Goal: Information Seeking & Learning: Check status

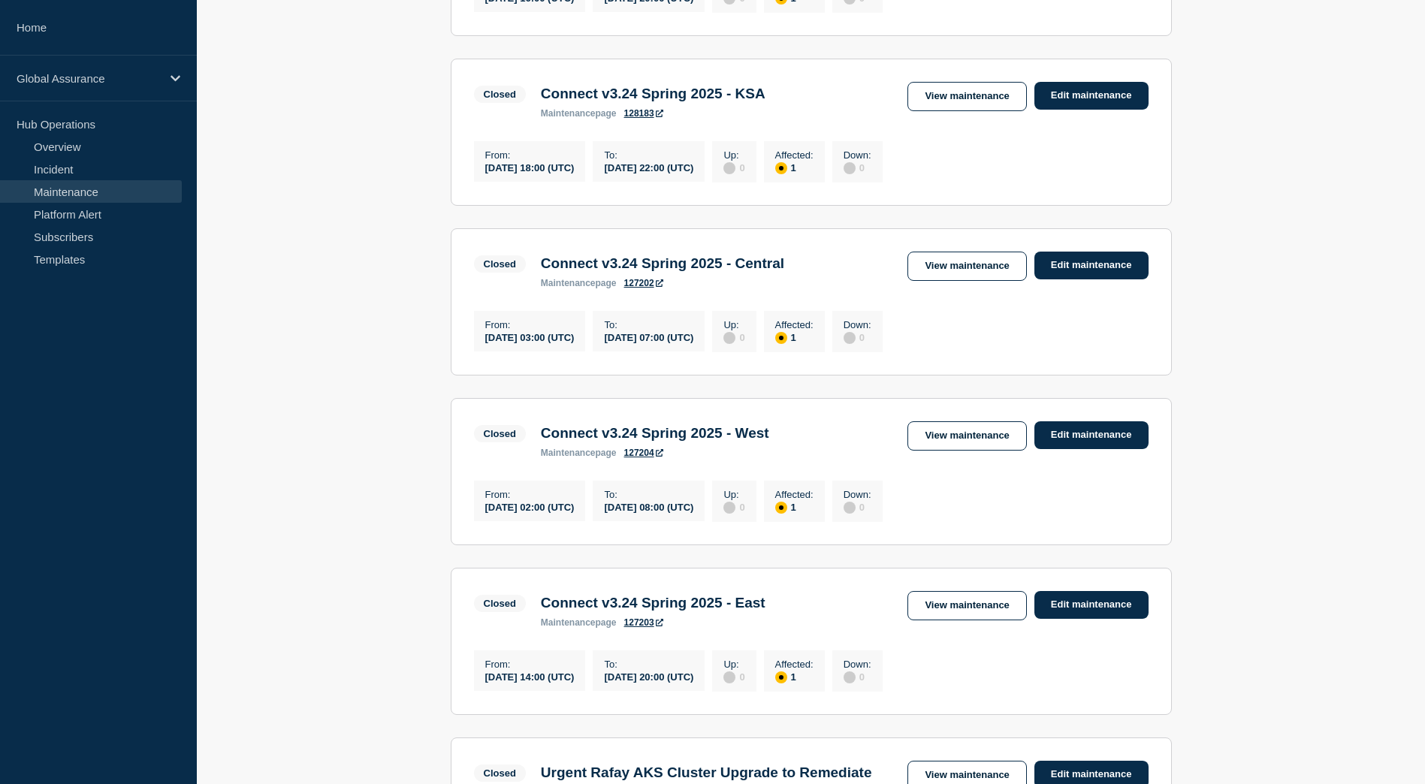
scroll to position [676, 0]
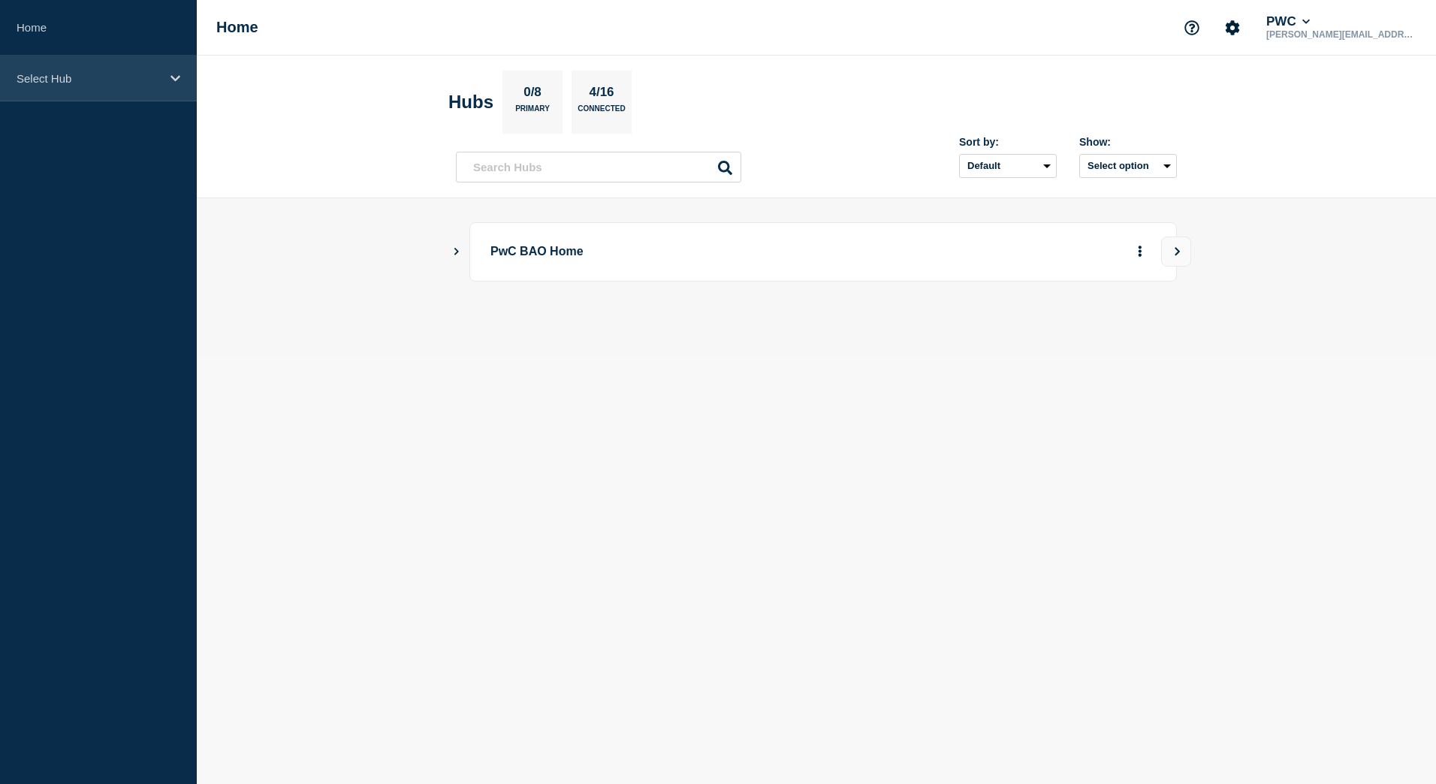
click at [131, 80] on p "Select Hub" at bounding box center [89, 78] width 144 height 13
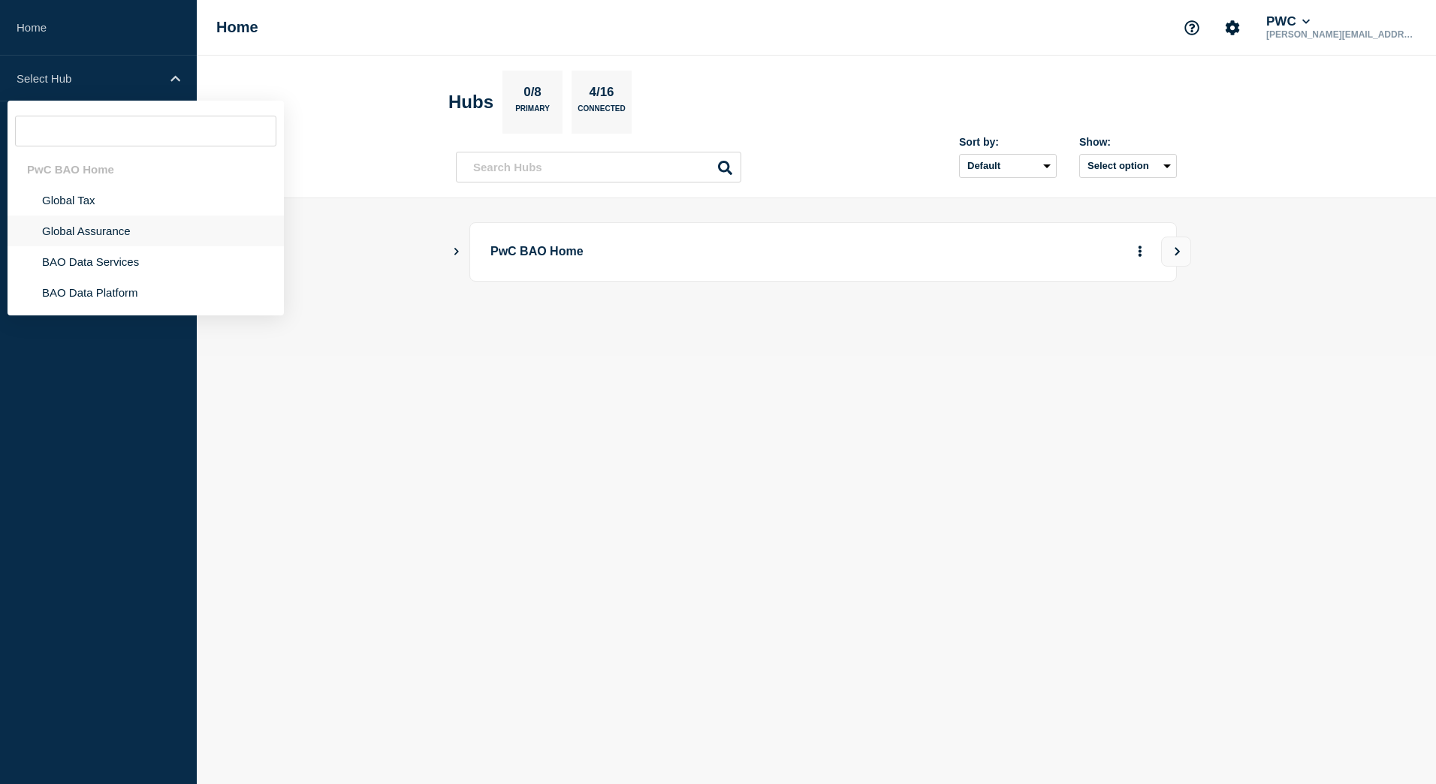
click at [86, 230] on li "Global Assurance" at bounding box center [146, 231] width 276 height 31
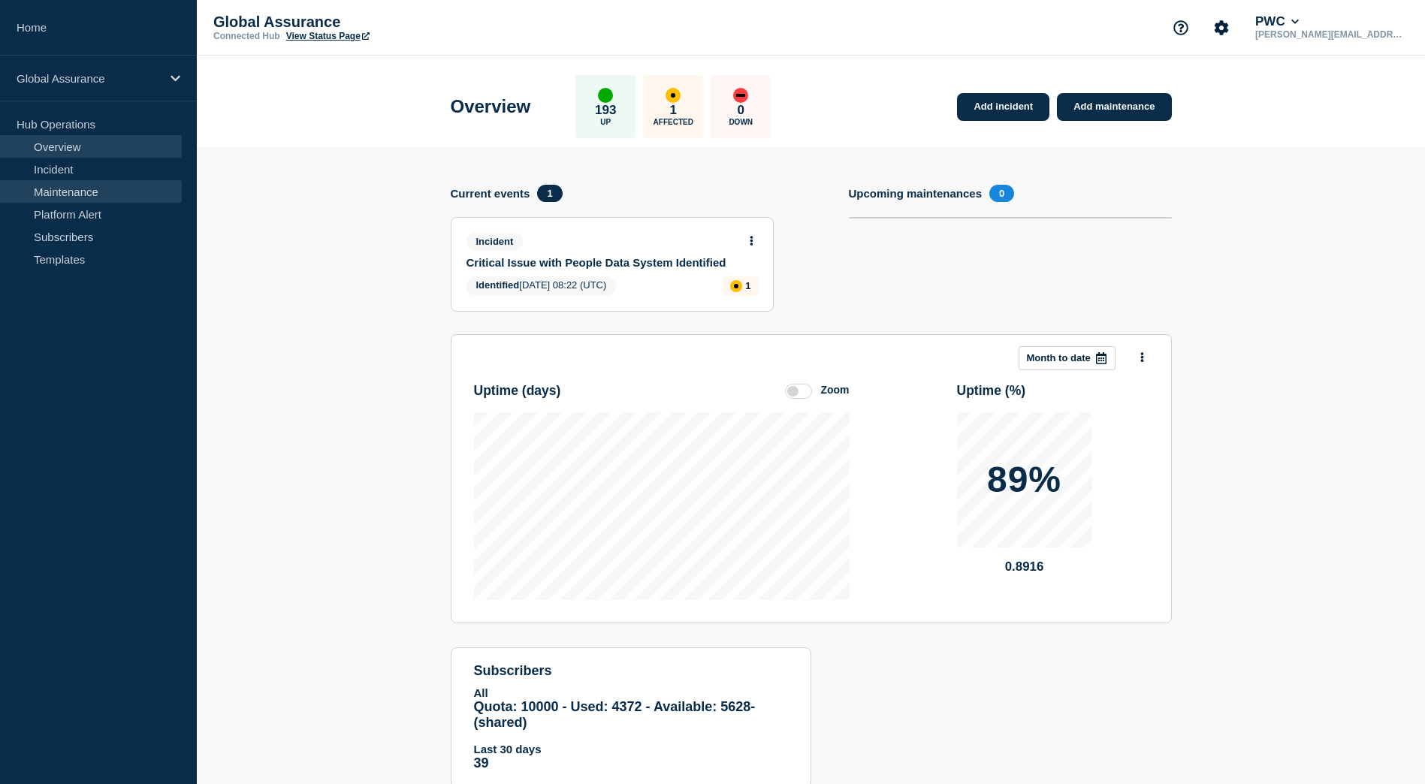
click at [47, 189] on link "Maintenance" at bounding box center [91, 191] width 182 height 23
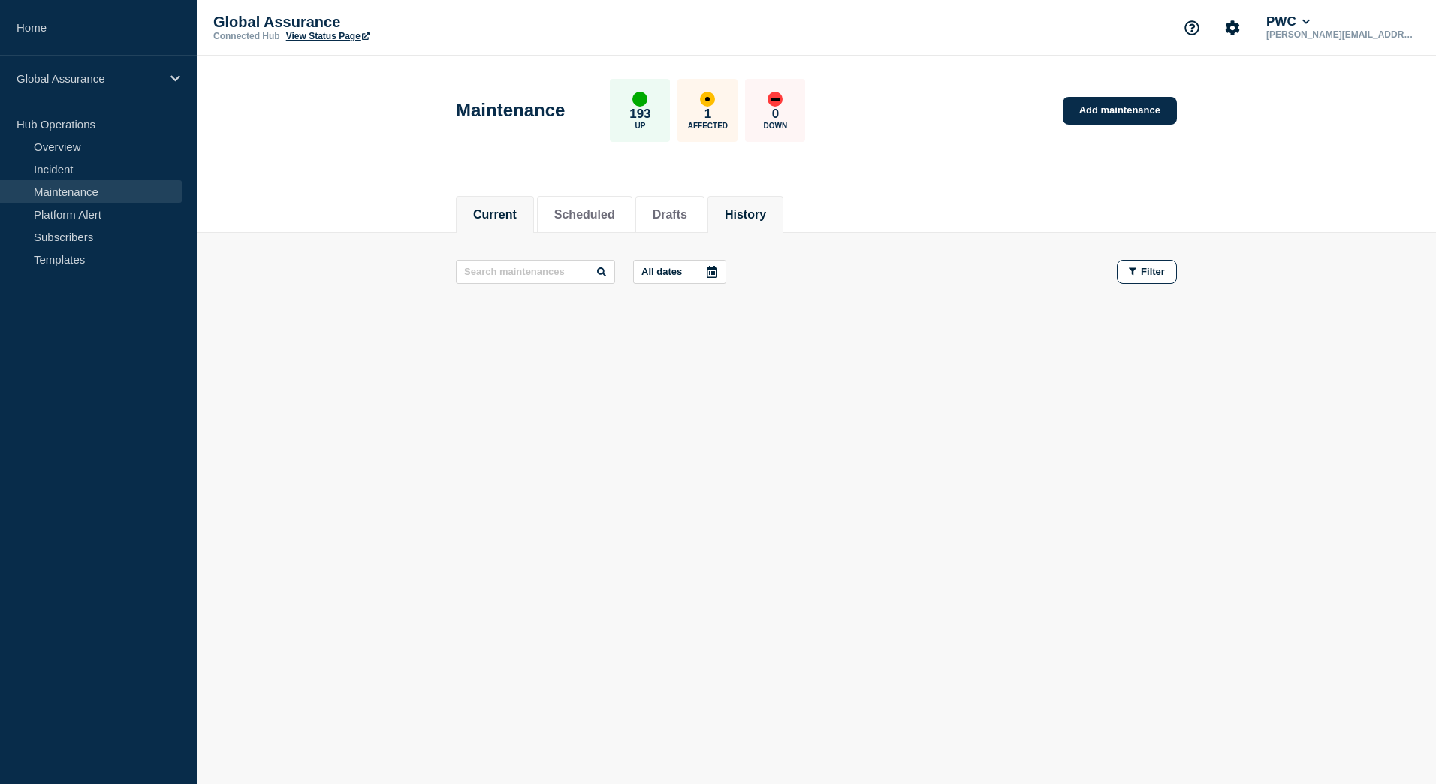
click at [763, 218] on button "History" at bounding box center [745, 215] width 41 height 14
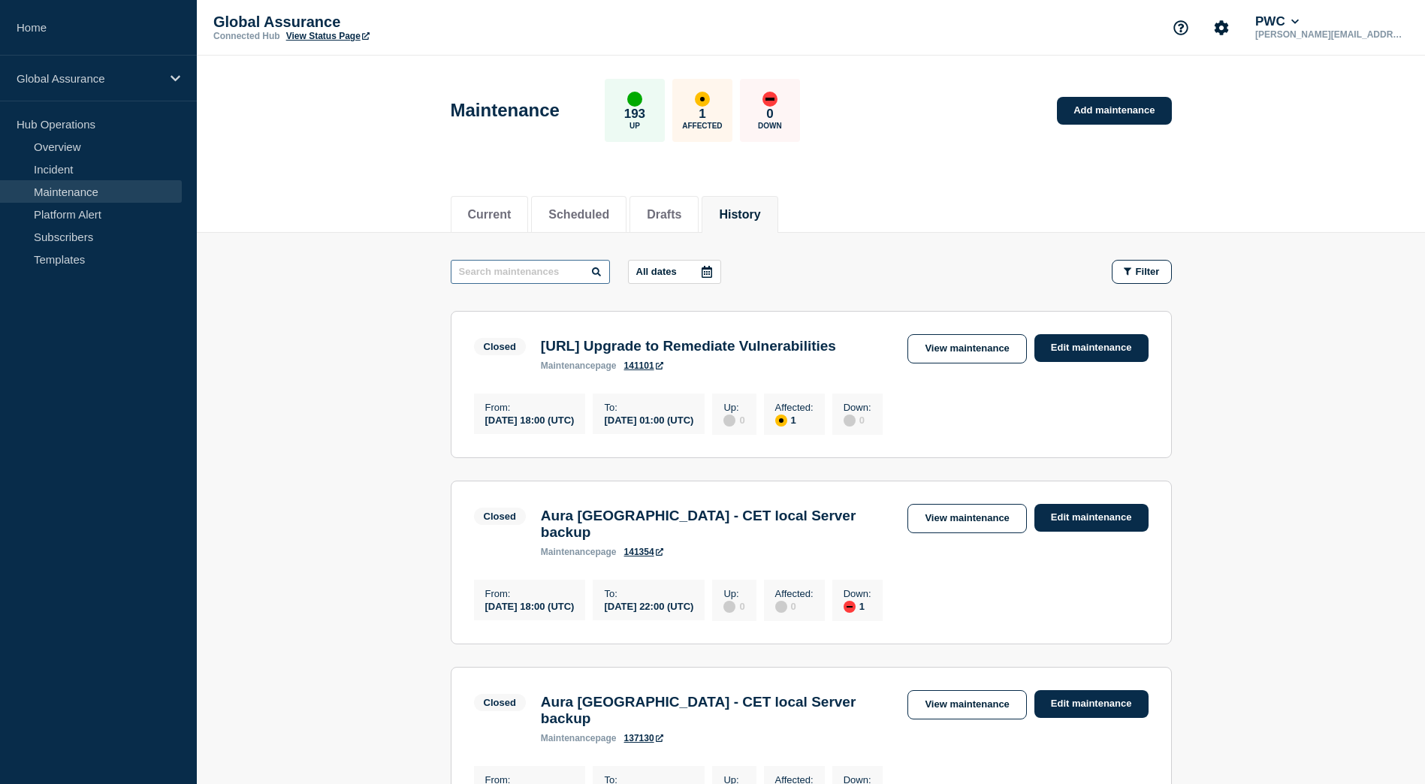
click at [533, 269] on input "text" at bounding box center [530, 272] width 159 height 24
type input "Connect v"
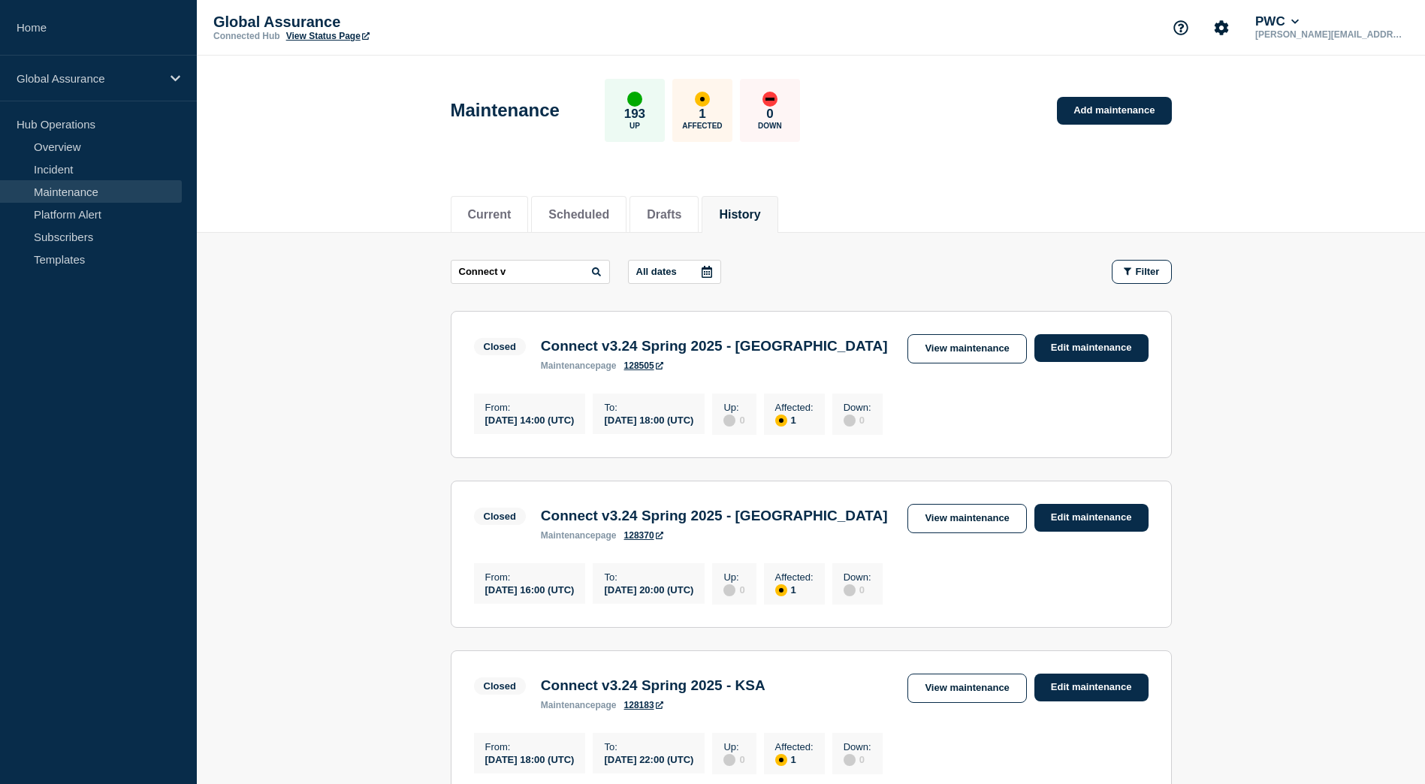
click at [707, 273] on icon at bounding box center [707, 272] width 12 height 12
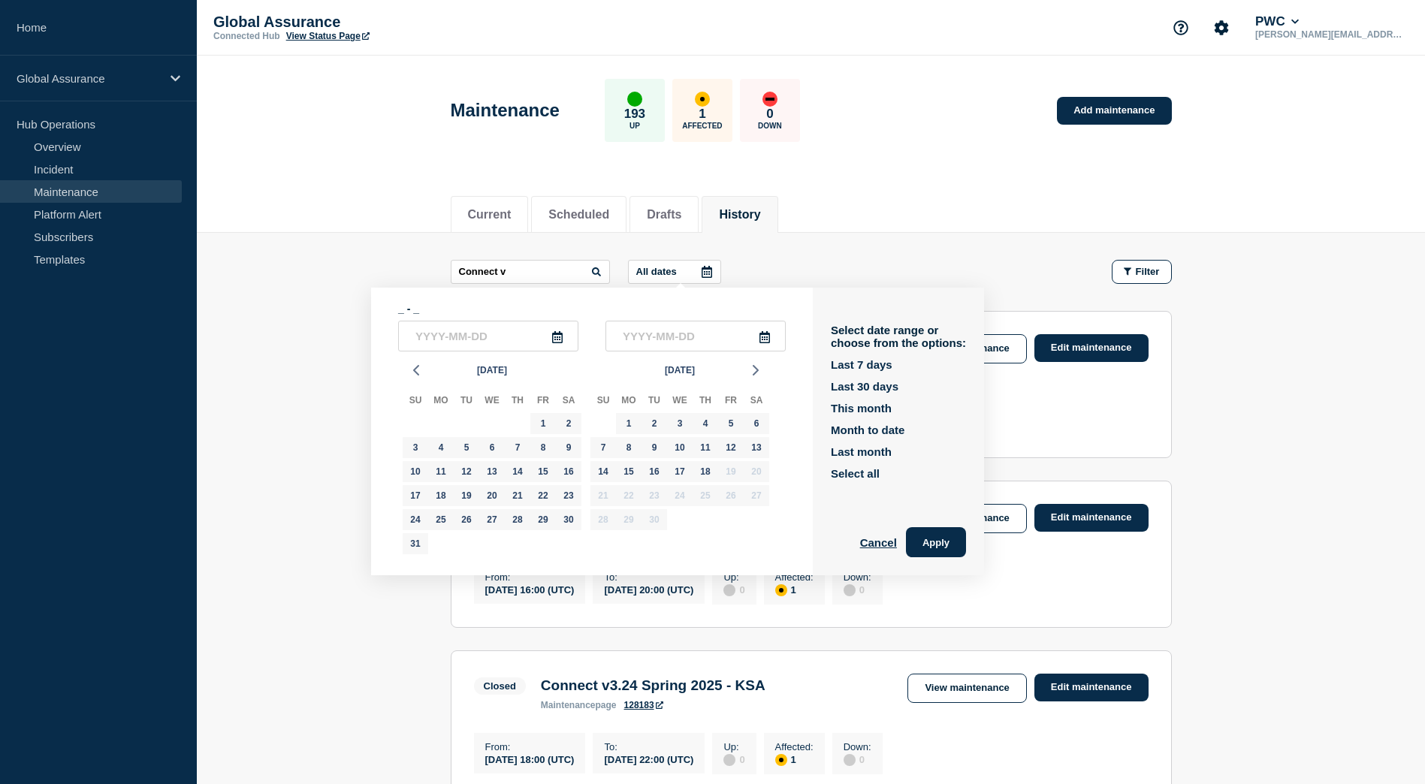
click at [560, 339] on icon at bounding box center [557, 337] width 12 height 12
click at [415, 376] on icon "button" at bounding box center [416, 370] width 18 height 18
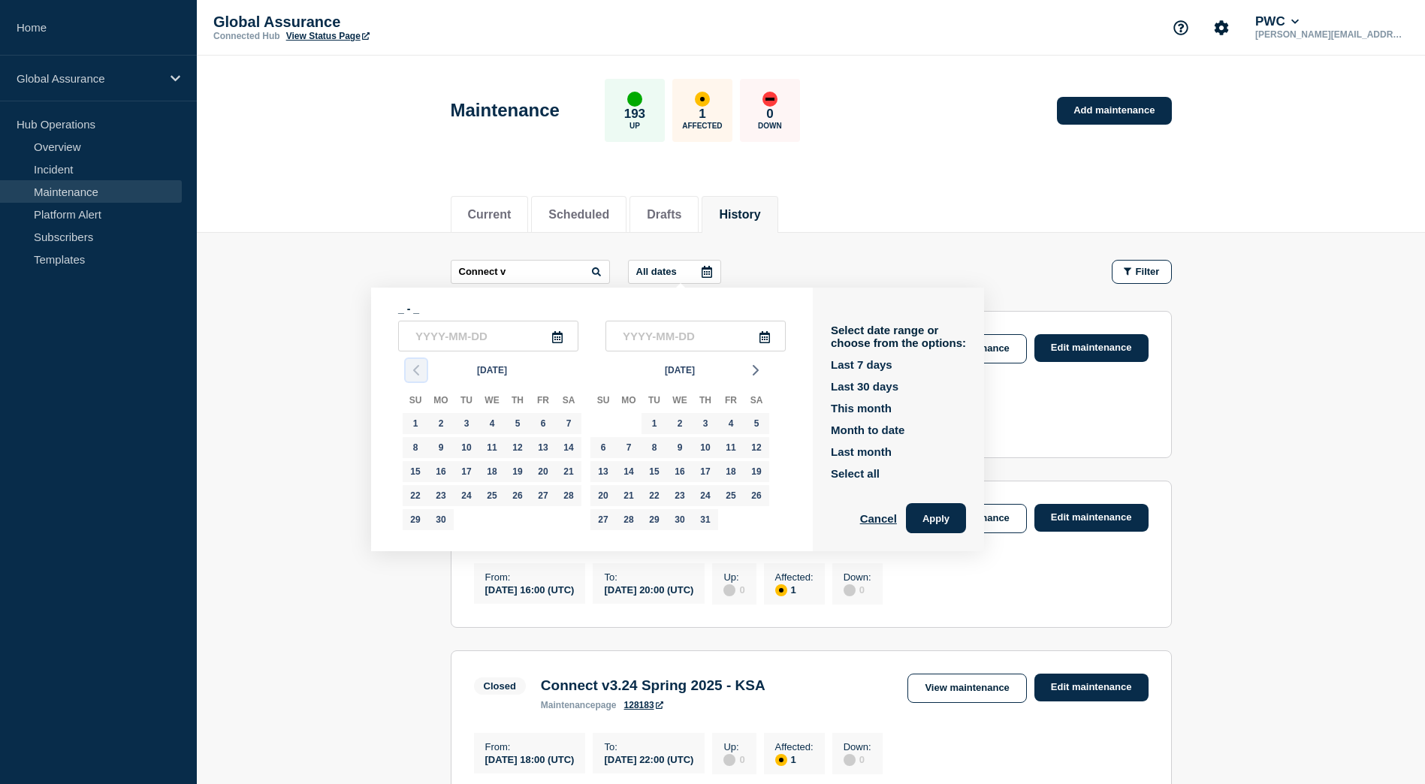
click at [415, 376] on icon "button" at bounding box center [416, 370] width 18 height 18
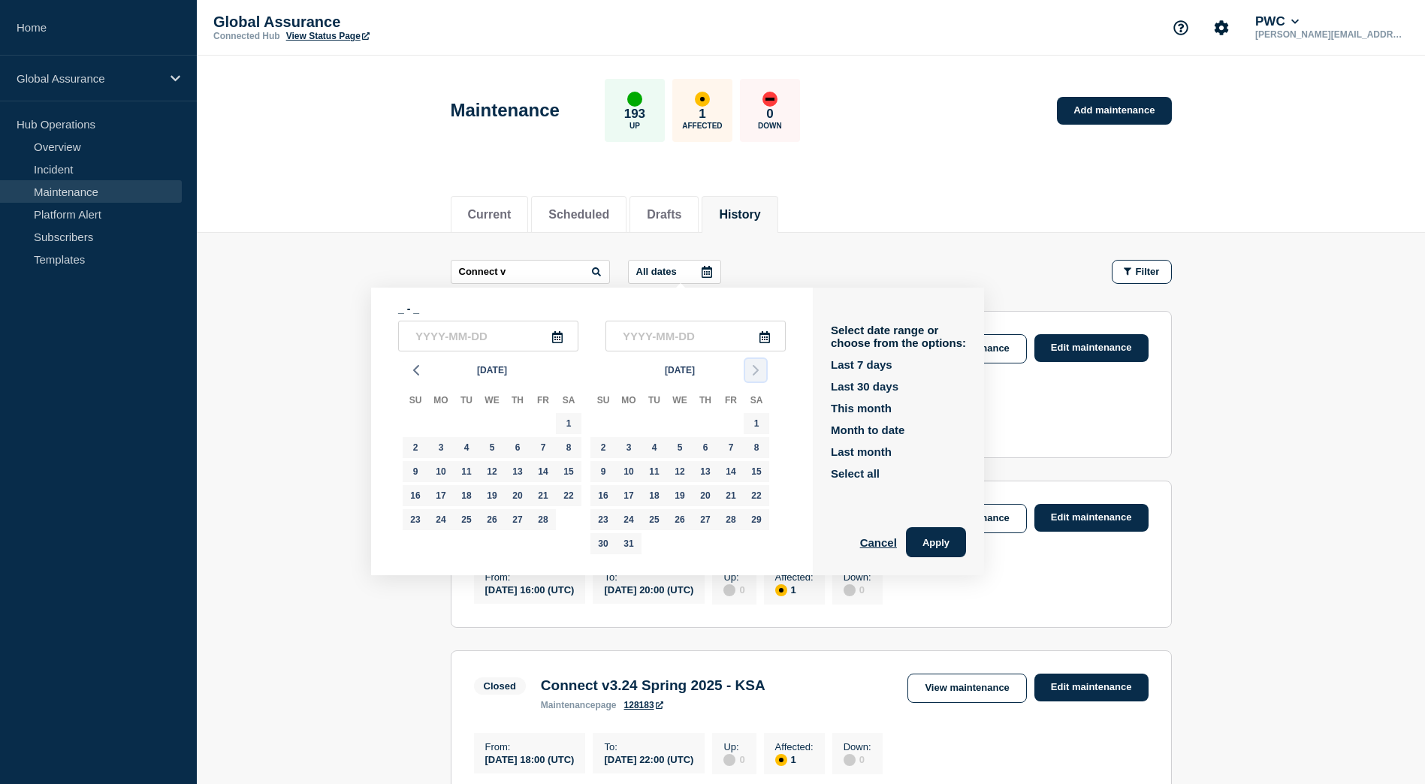
click at [747, 368] on icon "button" at bounding box center [756, 370] width 18 height 18
click at [571, 424] on div "1" at bounding box center [568, 423] width 21 height 21
type input "2025-03-01"
click at [753, 367] on polyline "button" at bounding box center [755, 370] width 5 height 9
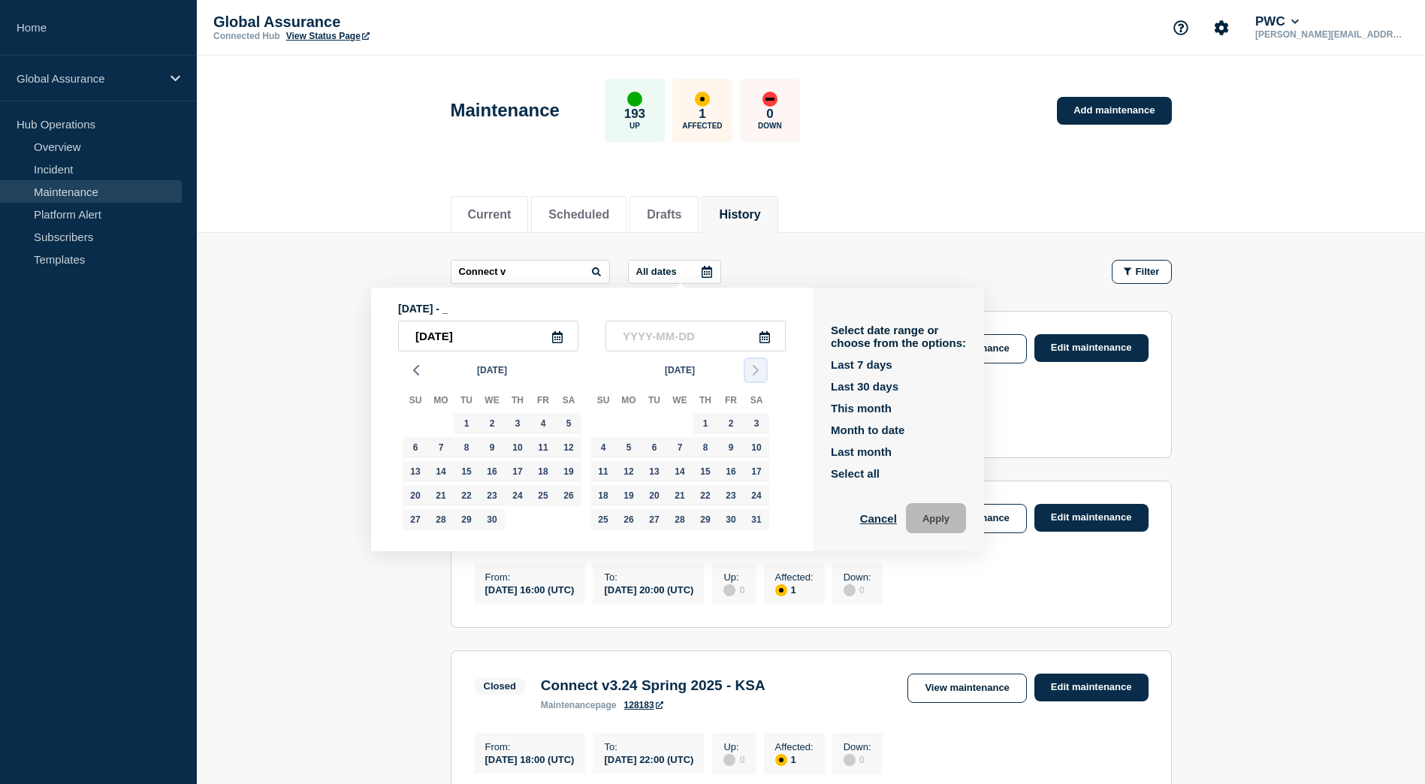
click at [753, 367] on polyline "button" at bounding box center [755, 370] width 5 height 9
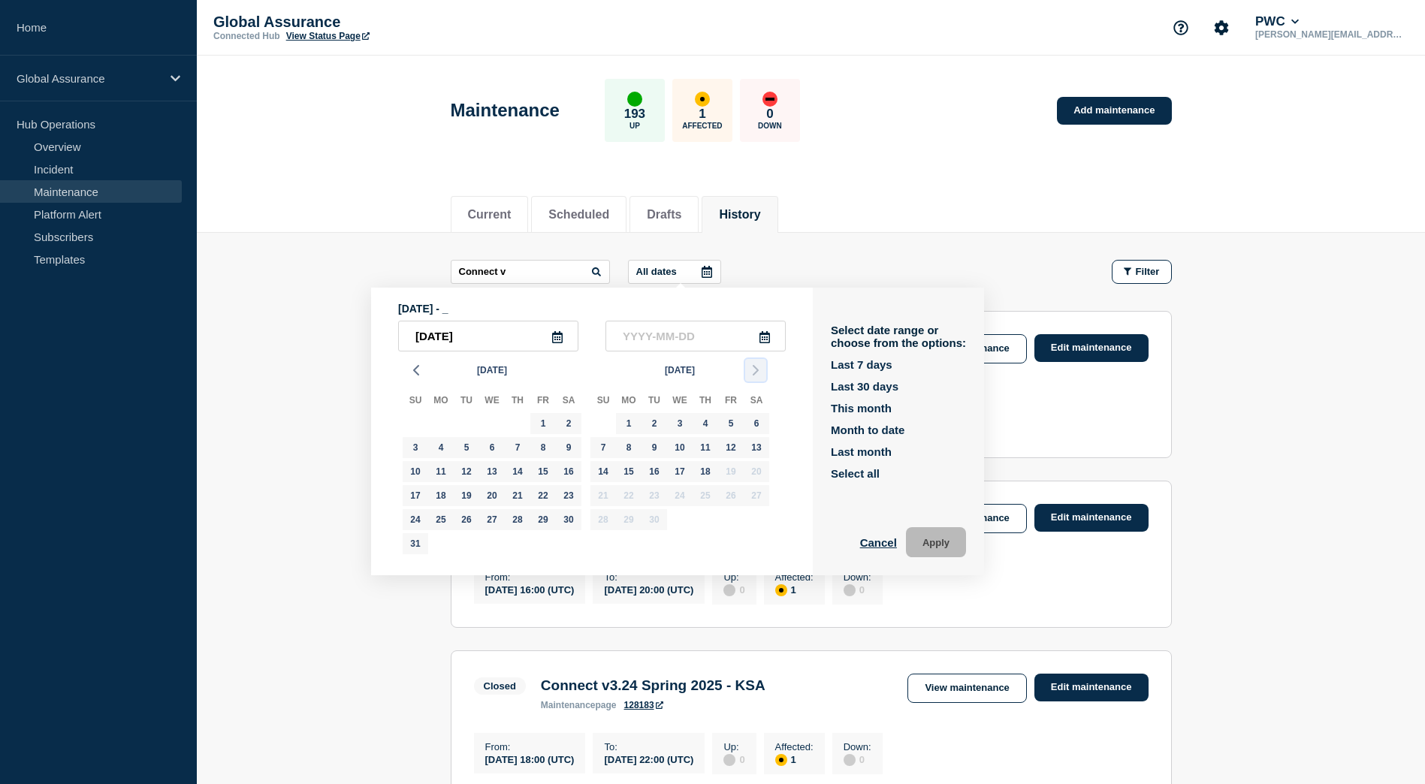
click at [753, 367] on polyline "button" at bounding box center [755, 370] width 5 height 9
click at [753, 367] on div "Jul 2025 Su Mo Tu We Th Fr Sa 29 30 1 2 3 4 5 6 7 8 9 10 11 12 13 14 15 16 17 1…" at bounding box center [586, 456] width 376 height 209
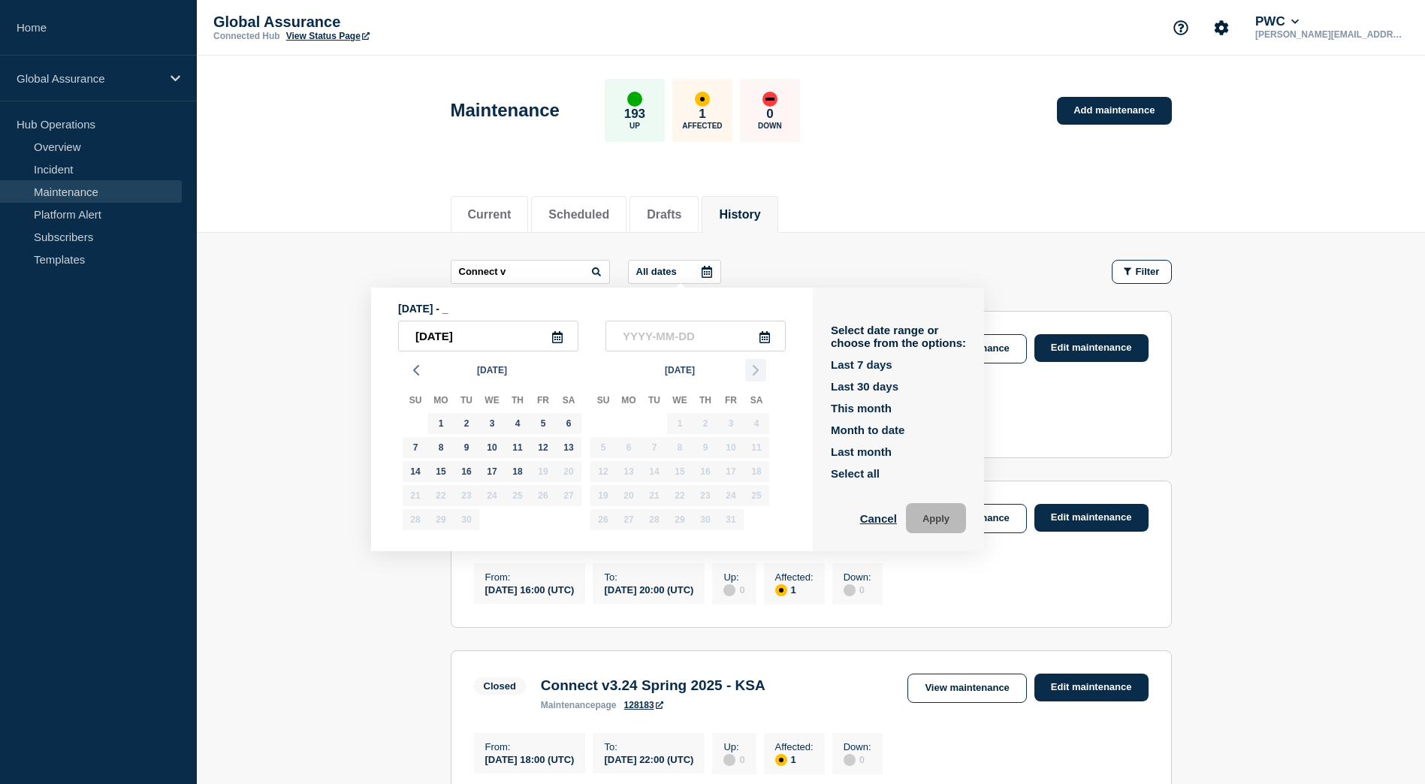
click at [753, 367] on div "Oct 2025" at bounding box center [680, 370] width 188 height 23
click at [517, 478] on div "18" at bounding box center [517, 471] width 21 height 21
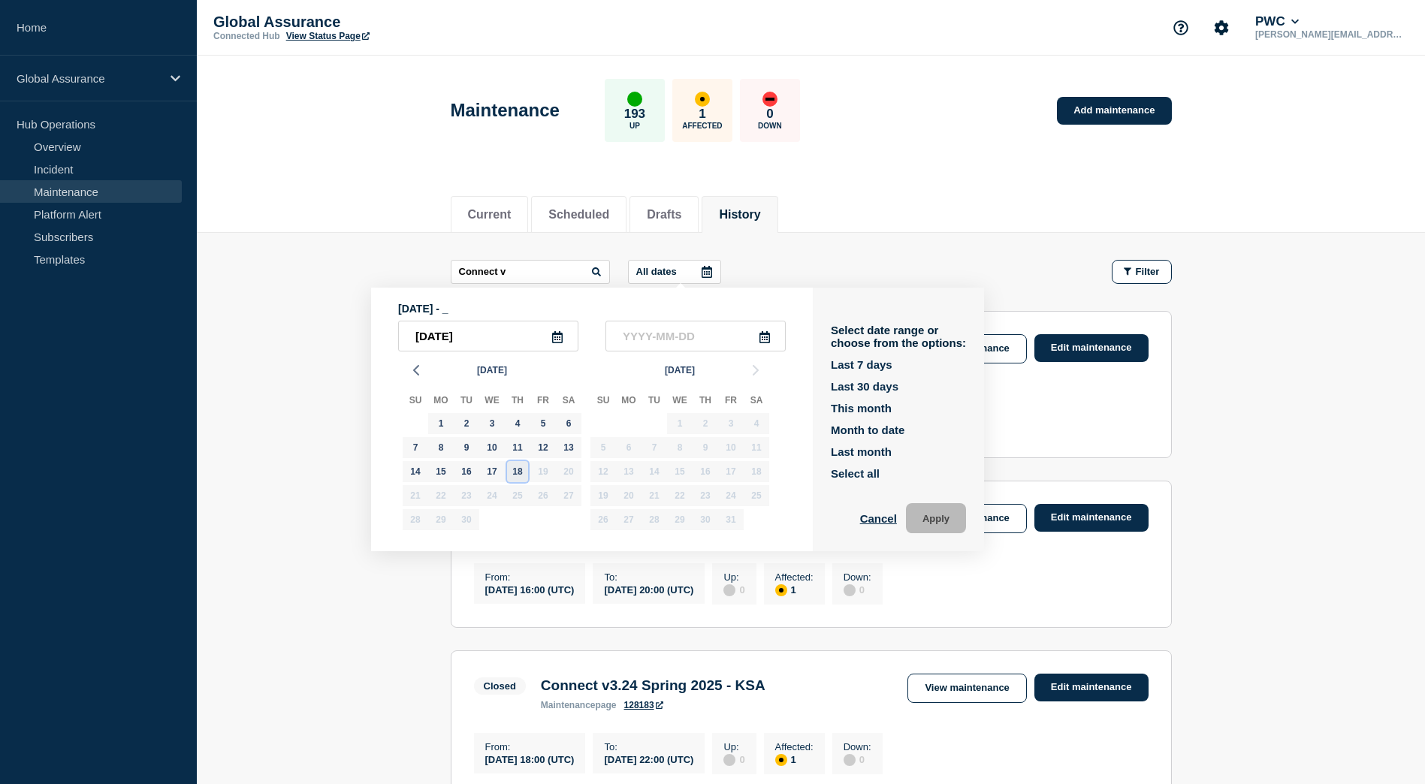
type input "2025-09-18"
click at [941, 520] on button "Apply" at bounding box center [936, 518] width 60 height 30
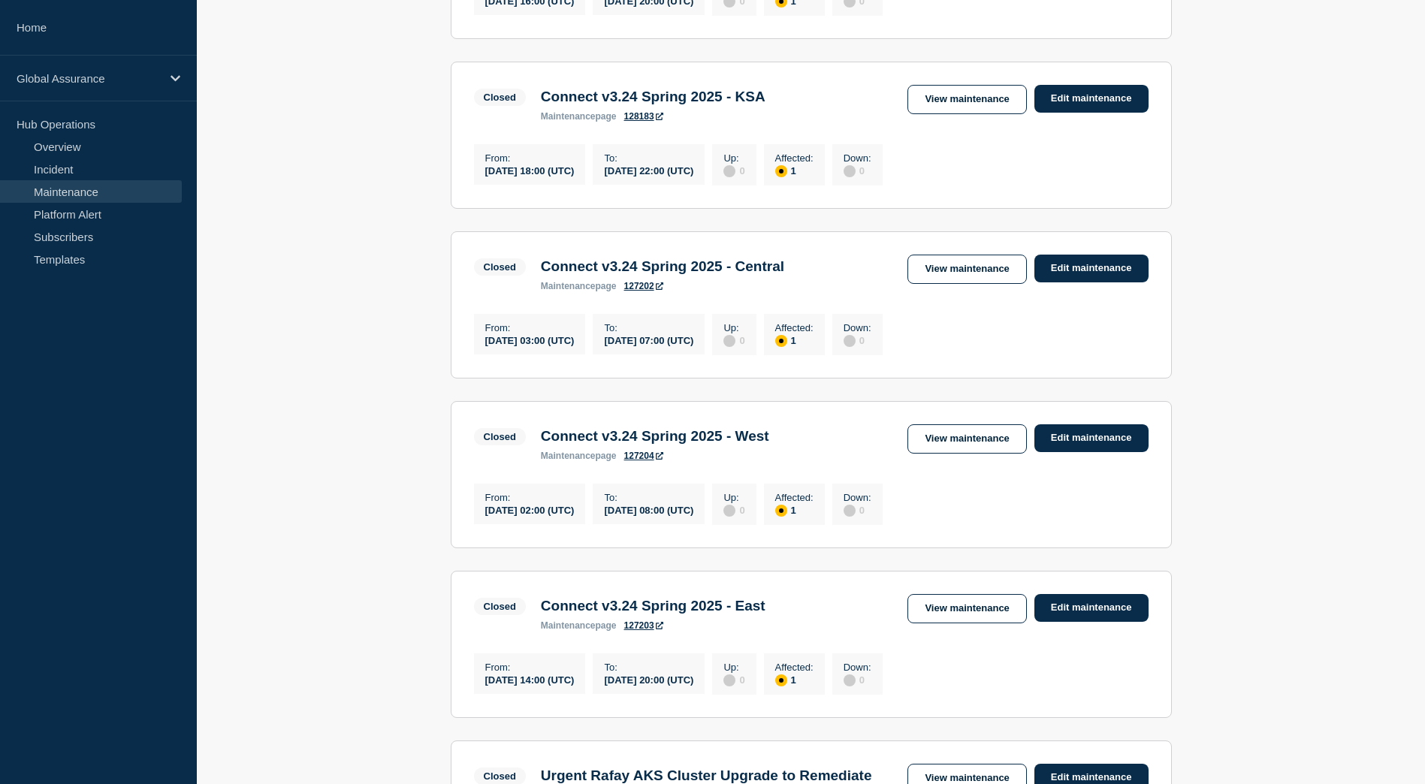
scroll to position [601, 0]
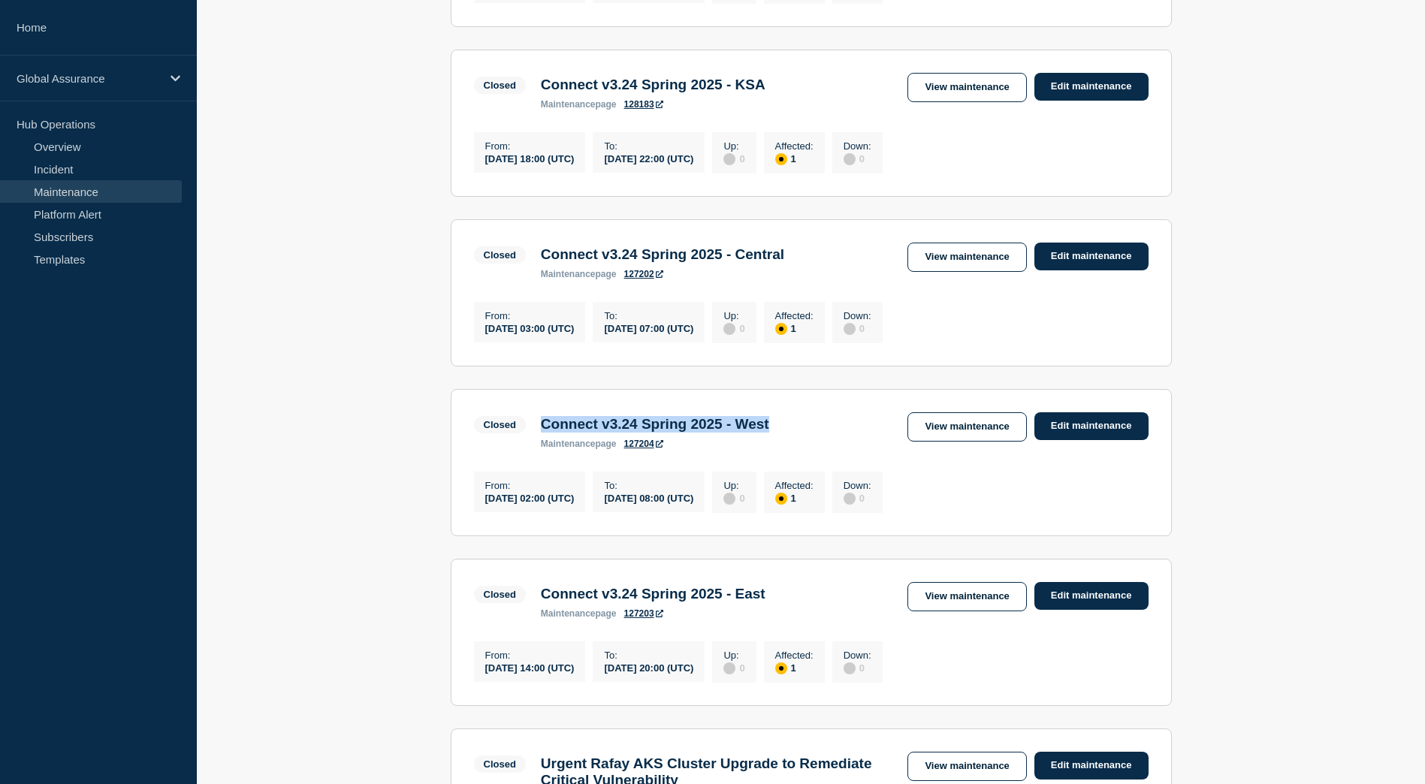
drag, startPoint x: 803, startPoint y: 448, endPoint x: 546, endPoint y: 443, distance: 256.9
click at [546, 443] on div "Connect v3.24 Spring 2025 - West maintenance page 127204" at bounding box center [654, 432] width 243 height 33
copy h3 "Connect v3.24 Spring 2025 - West"
drag, startPoint x: 611, startPoint y: 524, endPoint x: 488, endPoint y: 514, distance: 123.6
click at [488, 512] on div "From : 2025-05-09 02:00 (UTC)" at bounding box center [530, 492] width 112 height 41
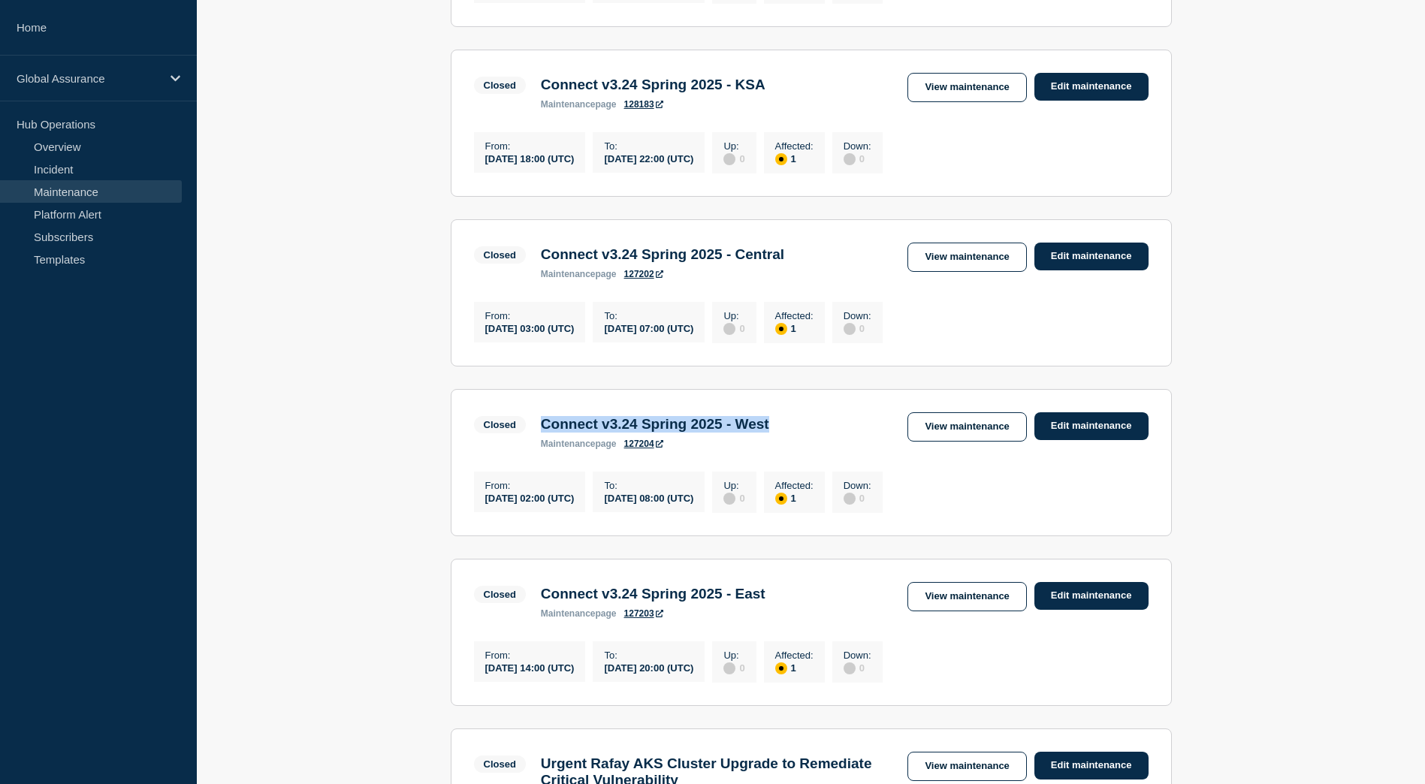
drag, startPoint x: 488, startPoint y: 514, endPoint x: 574, endPoint y: 517, distance: 85.7
click at [574, 504] on div "[DATE] 02:00 (UTC)" at bounding box center [529, 497] width 89 height 13
drag, startPoint x: 609, startPoint y: 521, endPoint x: 481, endPoint y: 508, distance: 129.1
click at [481, 508] on div "From : 2025-05-09 02:00 (UTC)" at bounding box center [530, 492] width 112 height 41
copy div "From : 2025-05-09 02:00 (UTC)"
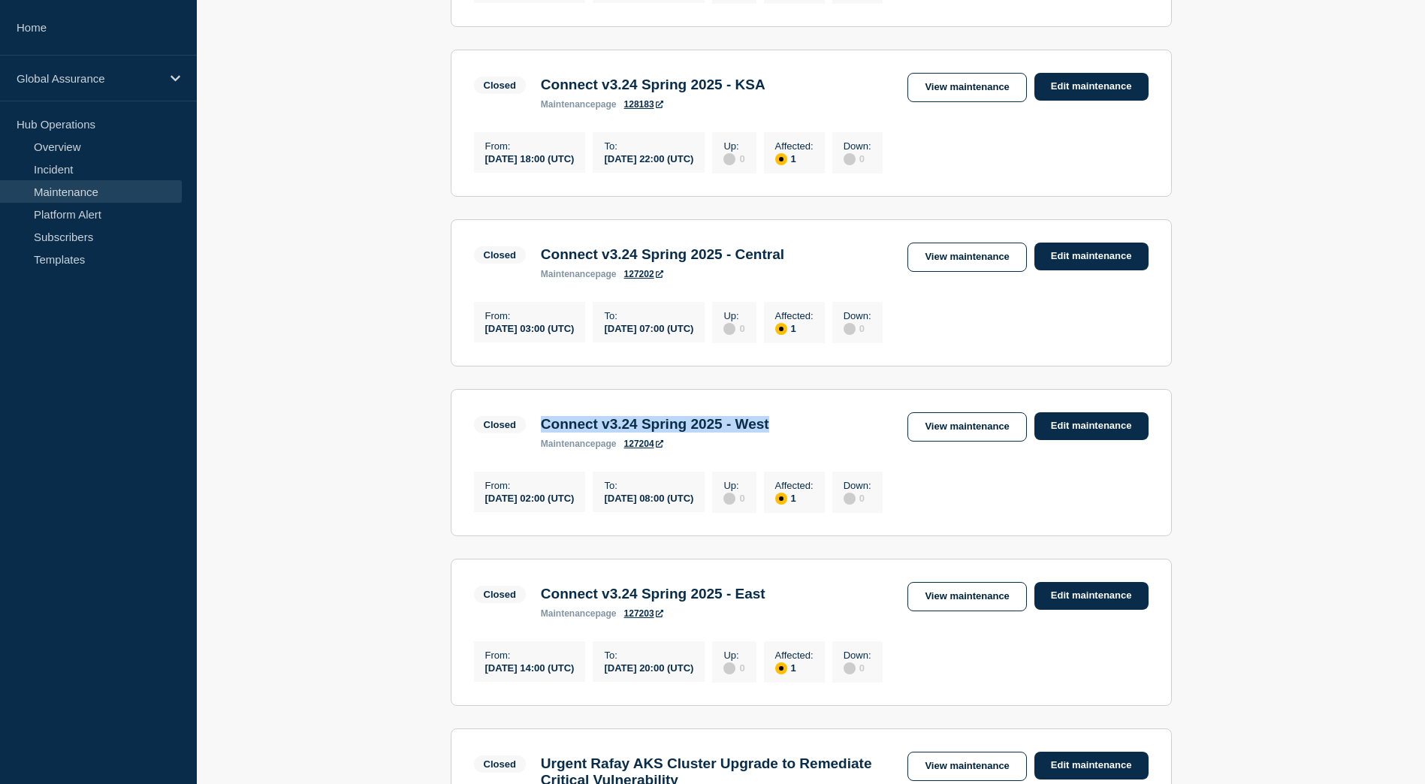
drag, startPoint x: 766, startPoint y: 528, endPoint x: 641, endPoint y: 512, distance: 126.4
click at [641, 512] on div "To : 2025-05-09 08:00 (UTC)" at bounding box center [649, 492] width 112 height 41
copy div "To : 2025-05-09 08:00 (UTC)"
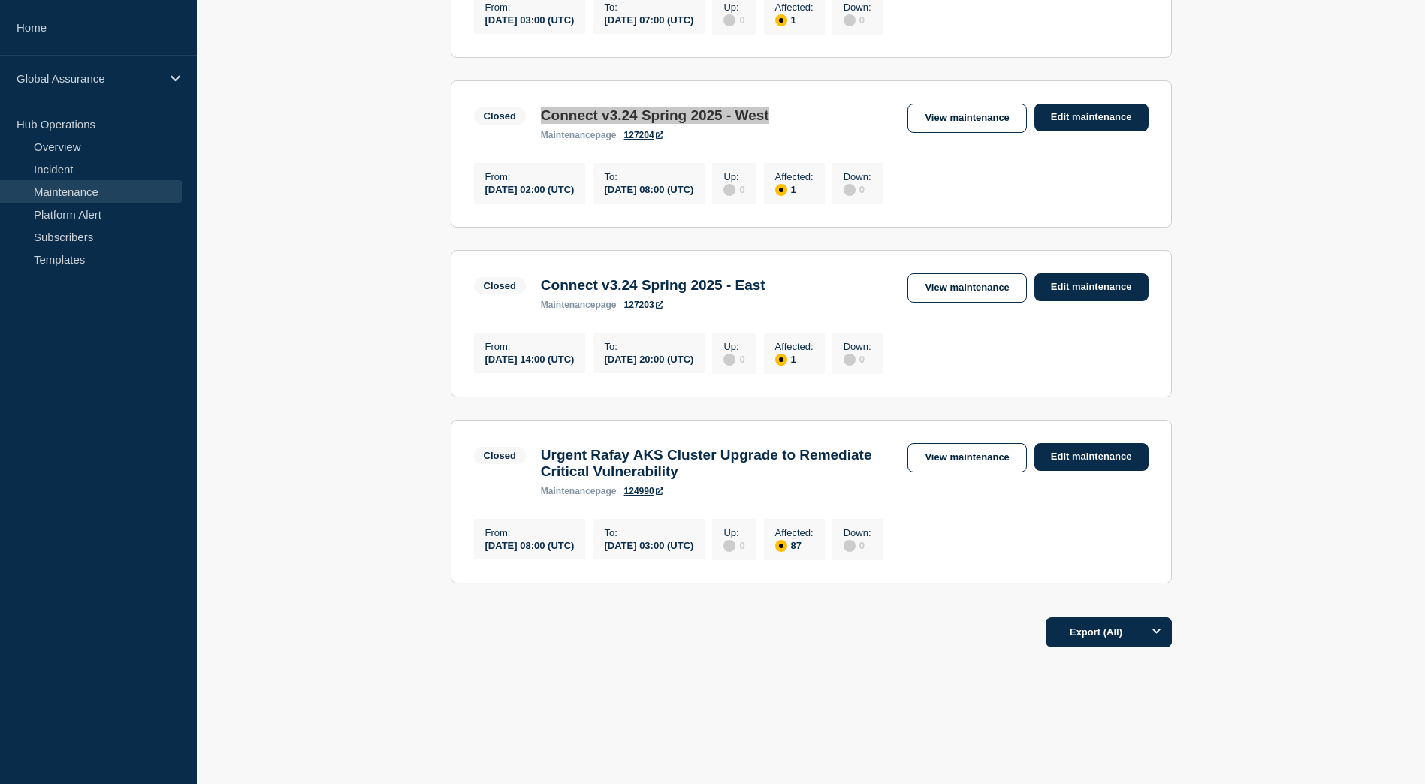
scroll to position [950, 0]
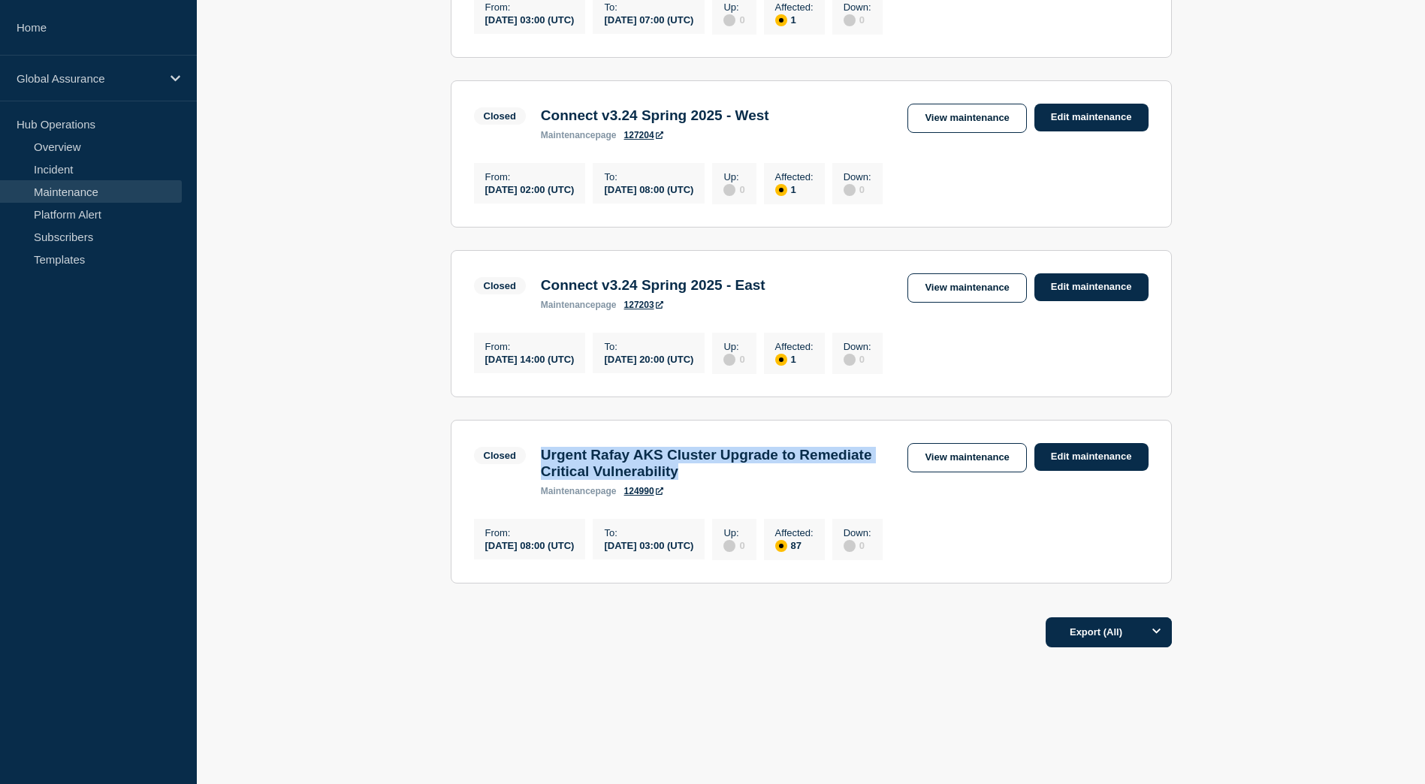
drag, startPoint x: 795, startPoint y: 462, endPoint x: 544, endPoint y: 453, distance: 251.8
click at [544, 453] on h3 "Urgent Rafay AKS Cluster Upgrade to Remediate Critical Vulnerability" at bounding box center [717, 463] width 352 height 33
copy h3 "Urgent Rafay AKS Cluster Upgrade to Remediate Critical Vulnerability"
drag, startPoint x: 608, startPoint y: 547, endPoint x: 481, endPoint y: 534, distance: 127.6
click at [481, 534] on div "From : 2025-03-27 08:00 (UTC)" at bounding box center [530, 539] width 112 height 41
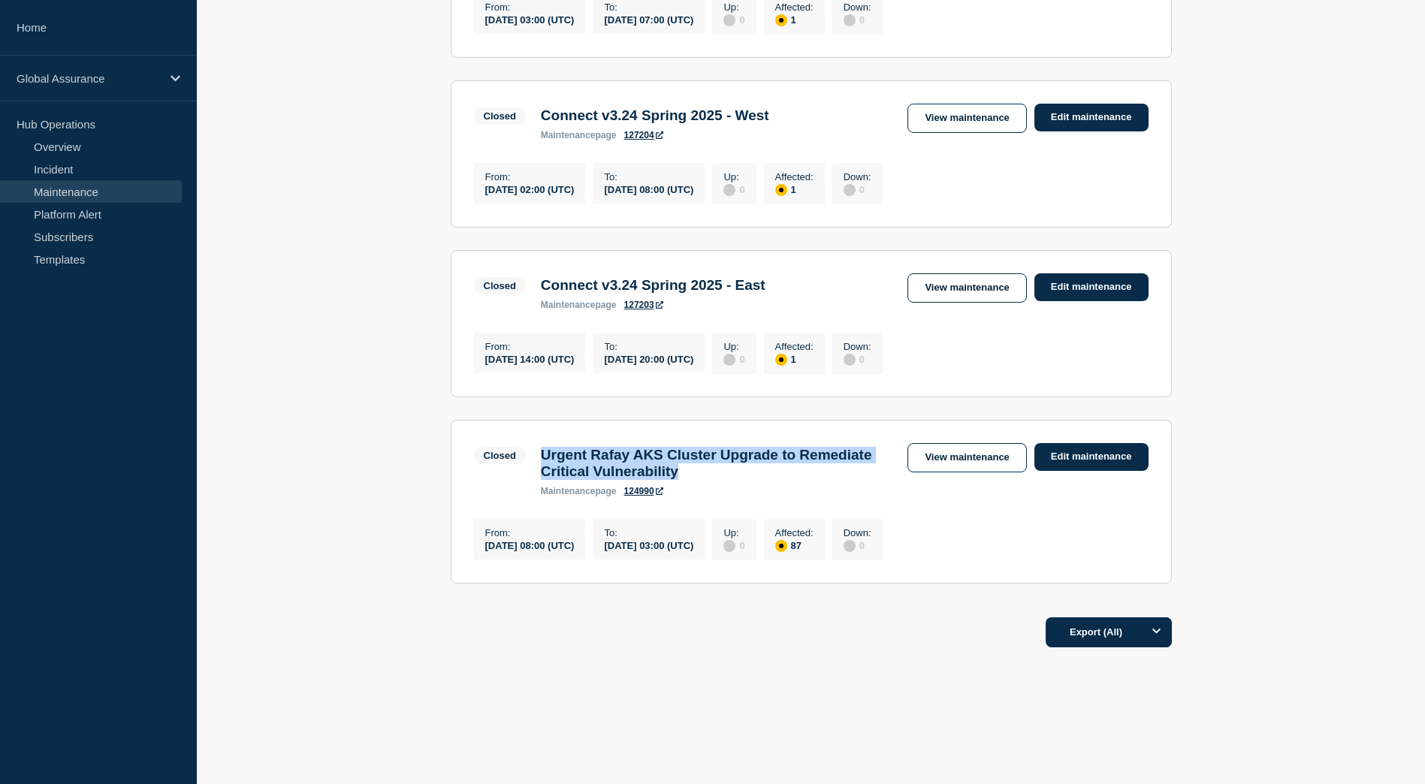
copy div "From : 2025-03-27 08:00 (UTC)"
drag, startPoint x: 765, startPoint y: 542, endPoint x: 629, endPoint y: 530, distance: 136.4
click at [629, 530] on div "To : 2025-03-29 03:00 (UTC)" at bounding box center [649, 539] width 112 height 41
copy div "To : 2025-03-29 03:00 (UTC)"
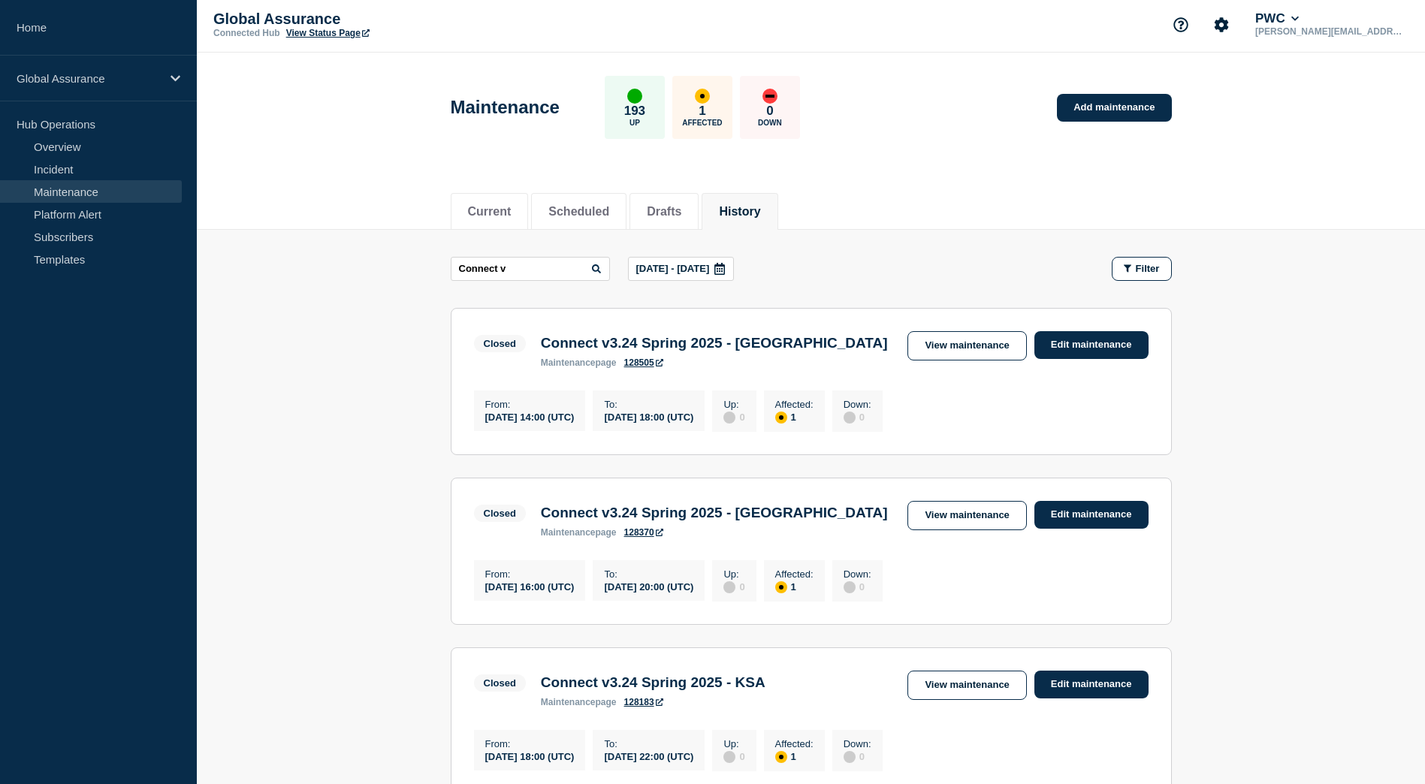
scroll to position [0, 0]
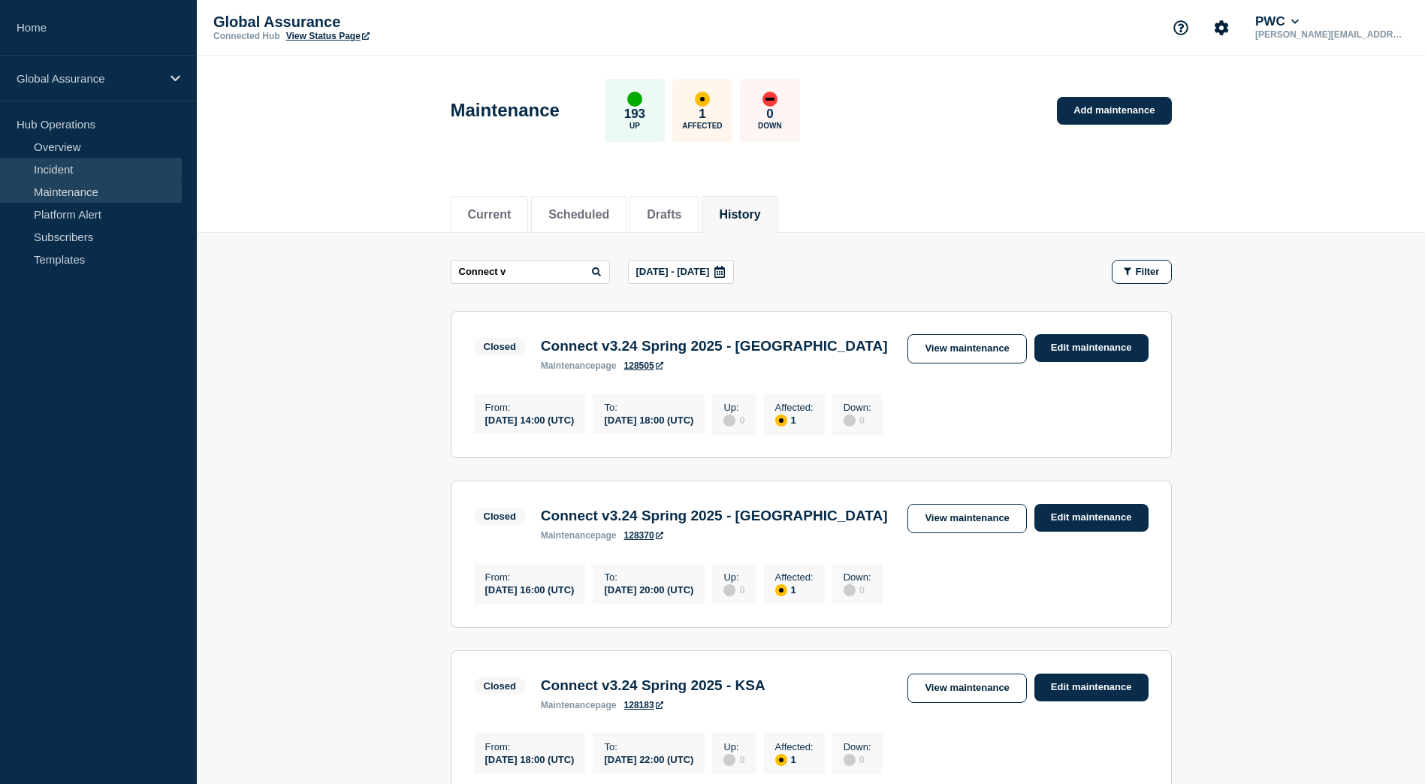
click at [71, 171] on link "Incident" at bounding box center [91, 169] width 182 height 23
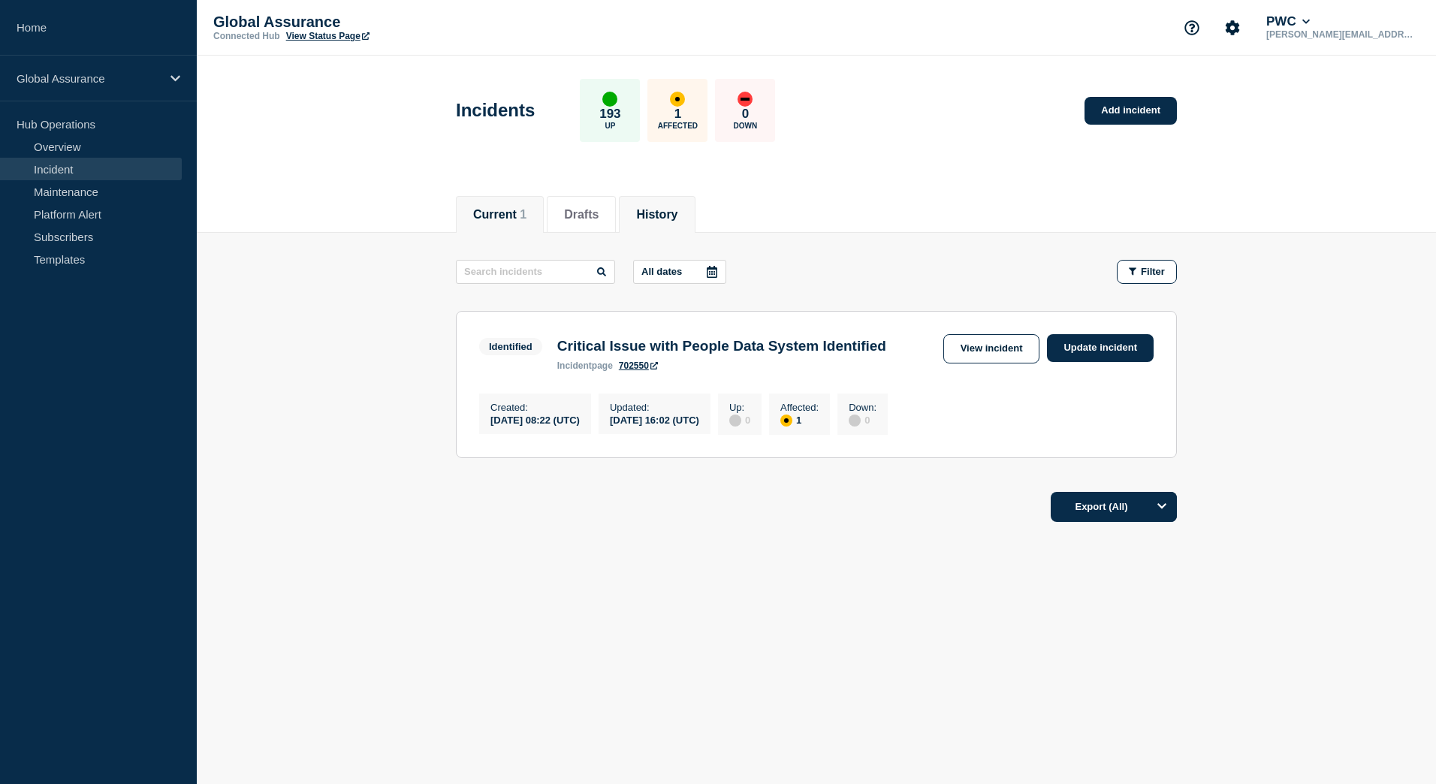
click at [671, 218] on button "History" at bounding box center [656, 215] width 41 height 14
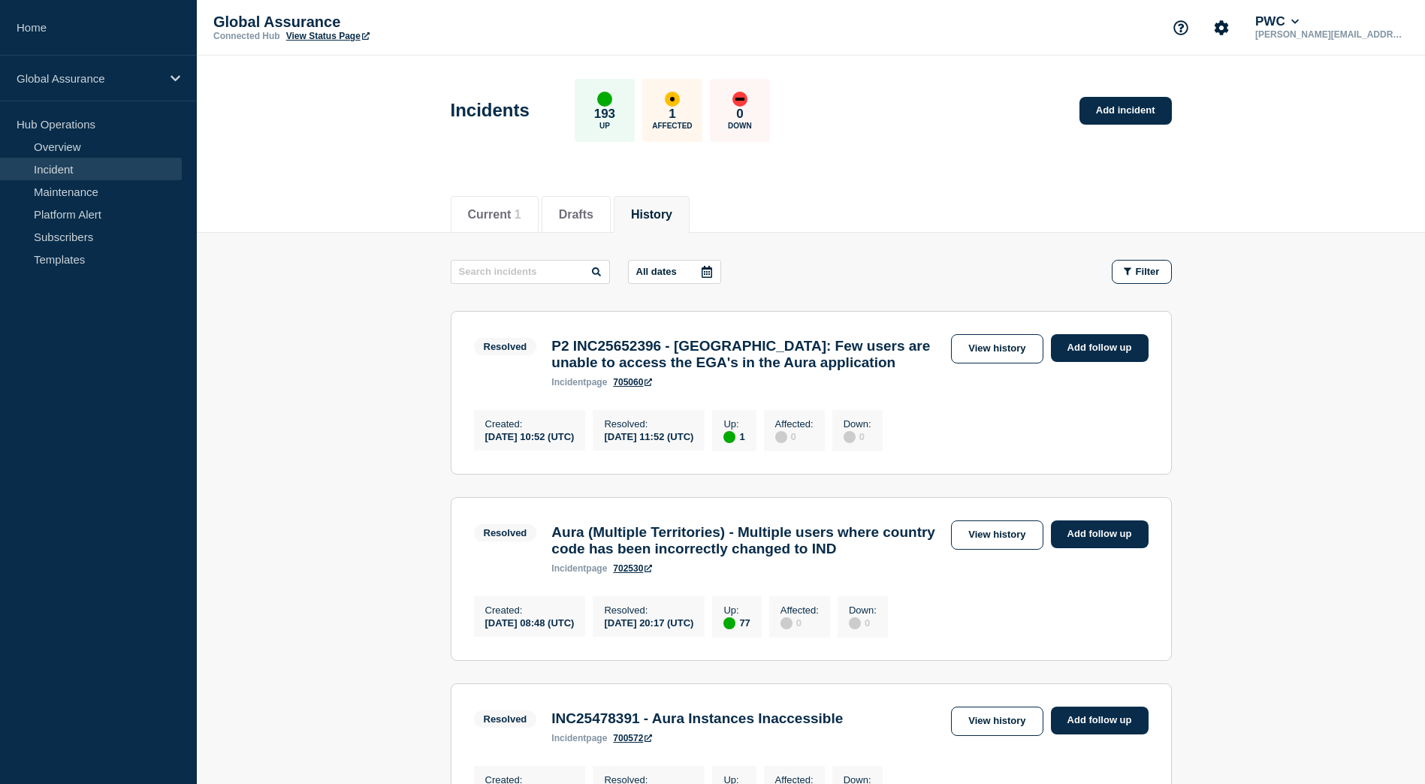
click at [698, 277] on div at bounding box center [706, 272] width 27 height 23
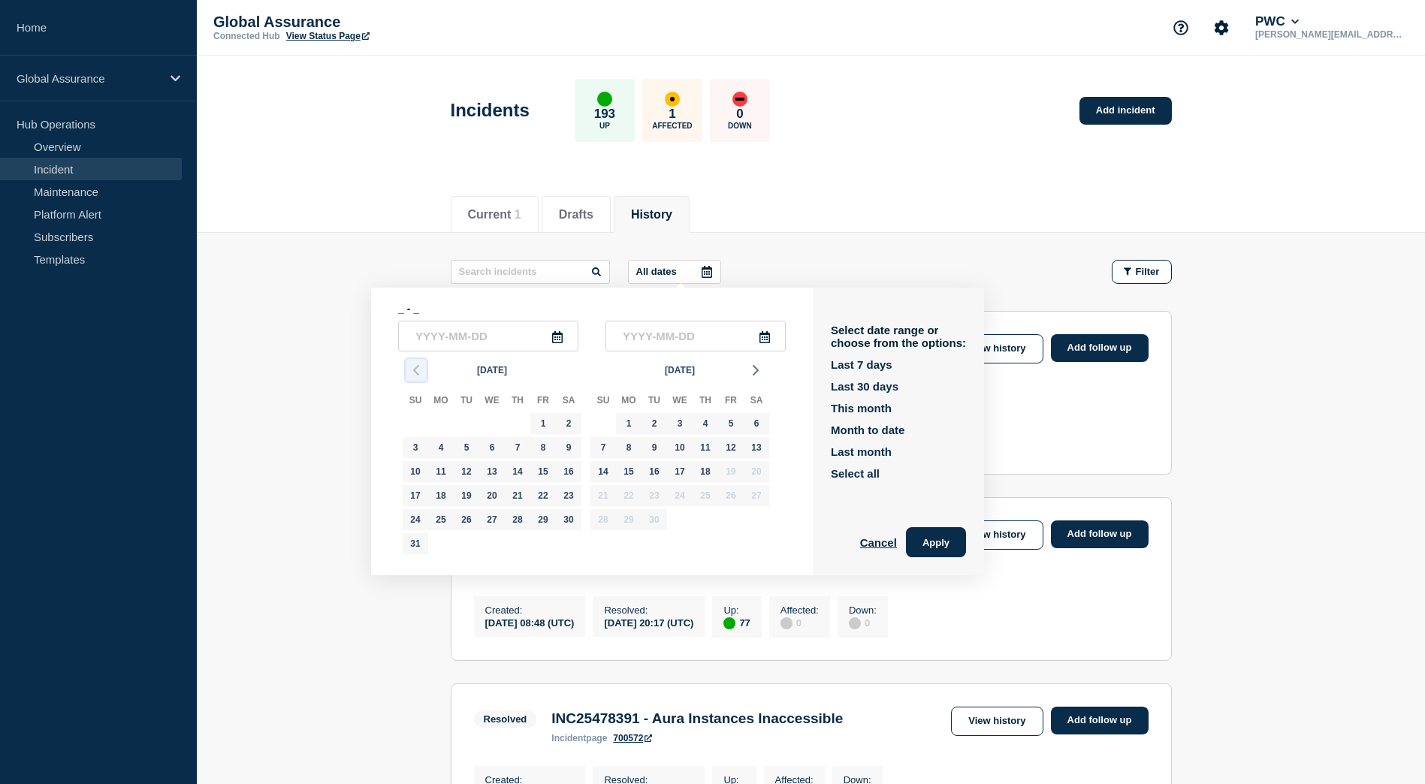
click at [407, 378] on icon "button" at bounding box center [416, 370] width 18 height 18
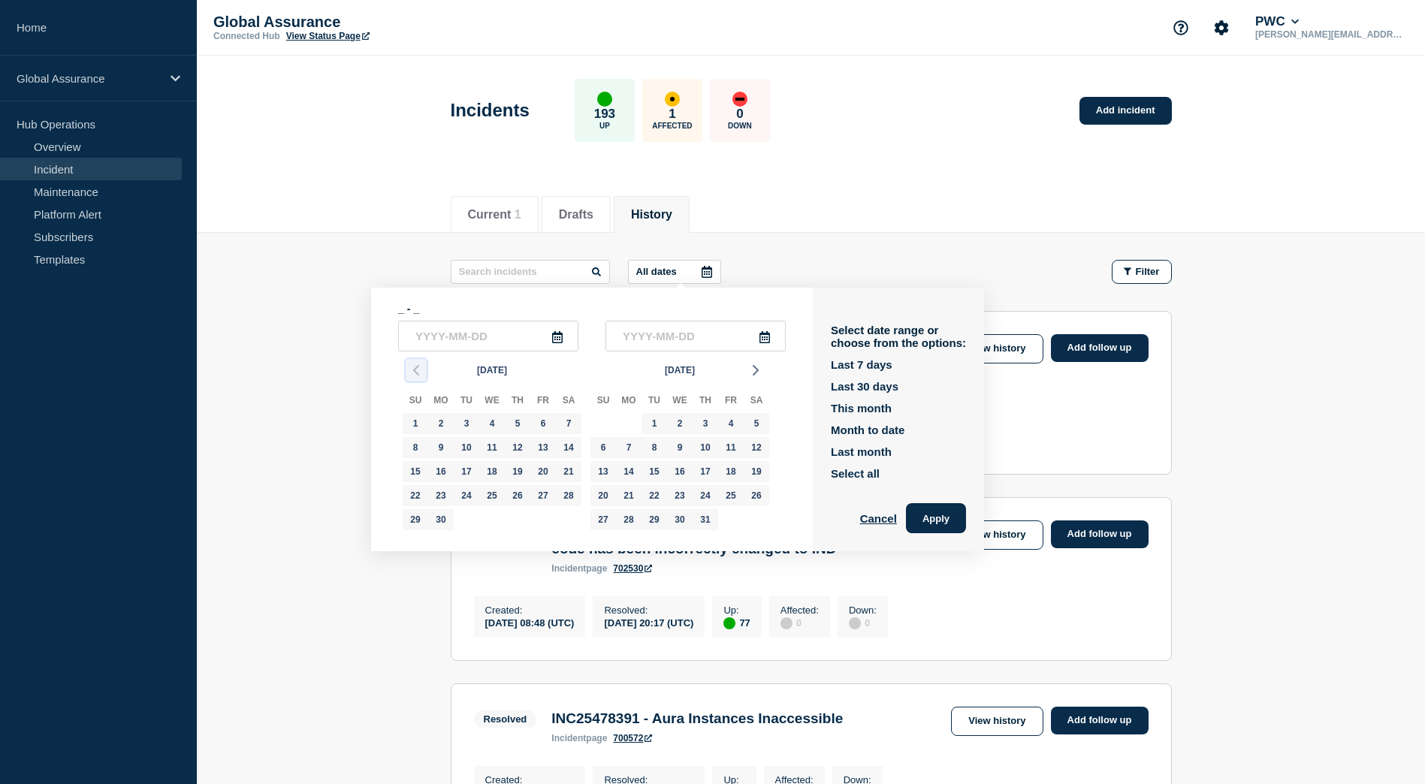
click at [407, 378] on icon "button" at bounding box center [416, 370] width 18 height 18
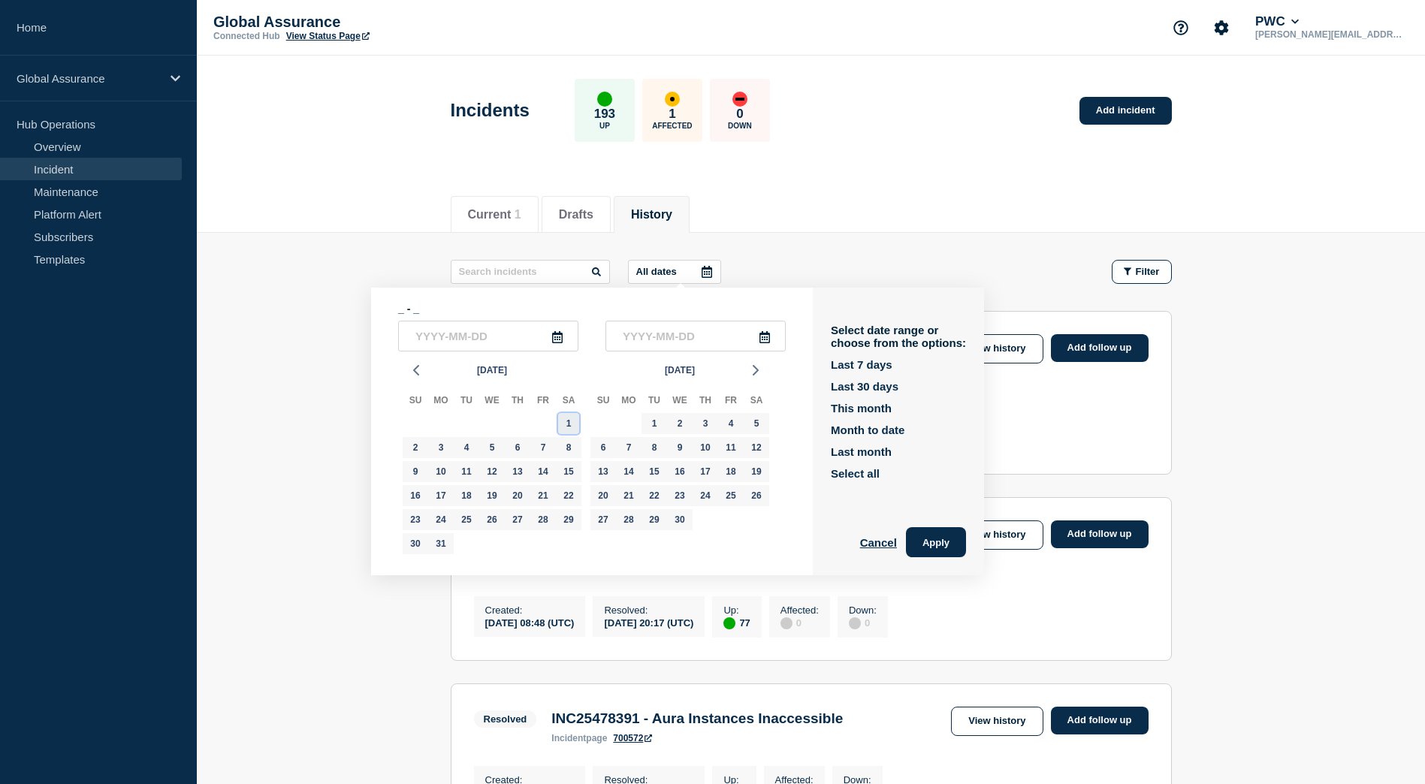
click at [572, 430] on div "1" at bounding box center [568, 423] width 21 height 21
type input "2025-03-01"
click at [757, 367] on icon "button" at bounding box center [756, 370] width 18 height 18
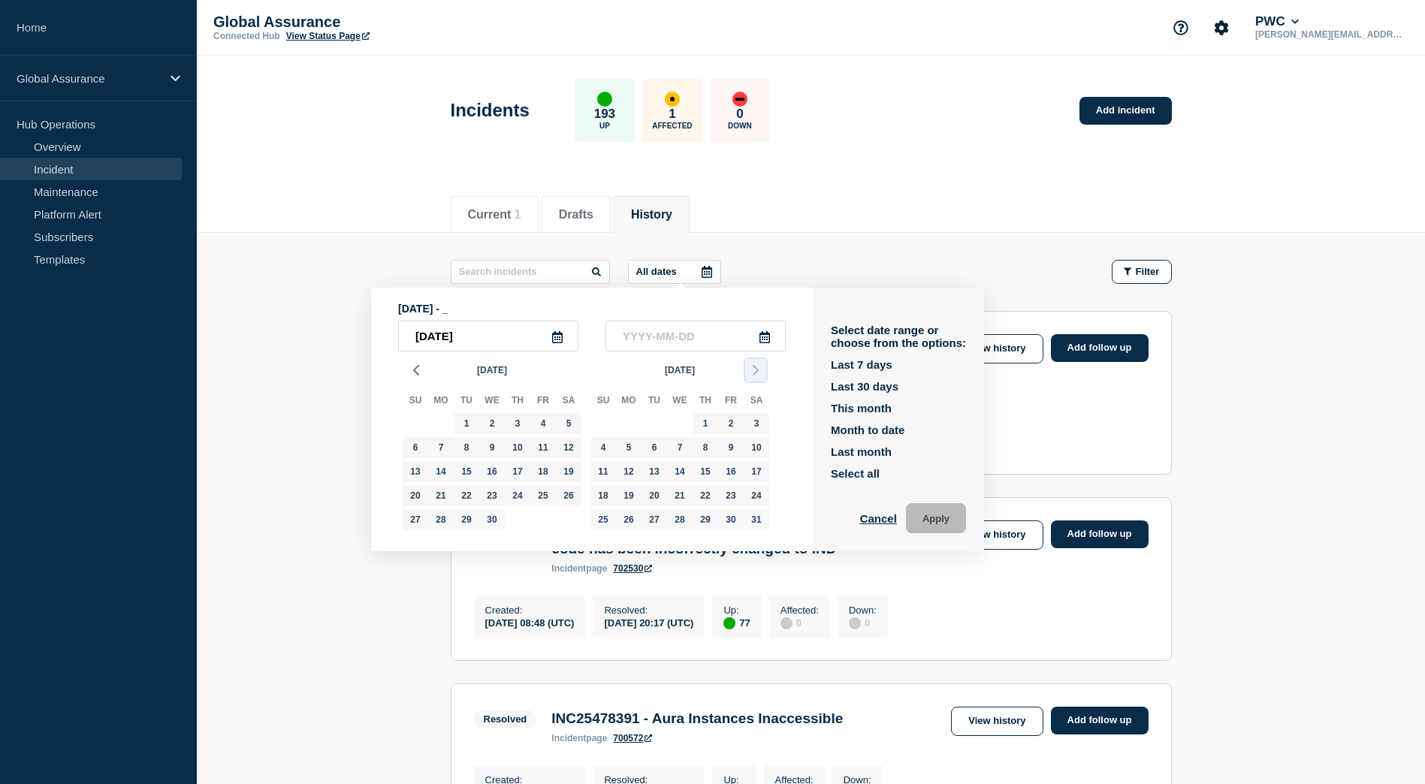
click at [757, 367] on icon "button" at bounding box center [756, 370] width 18 height 18
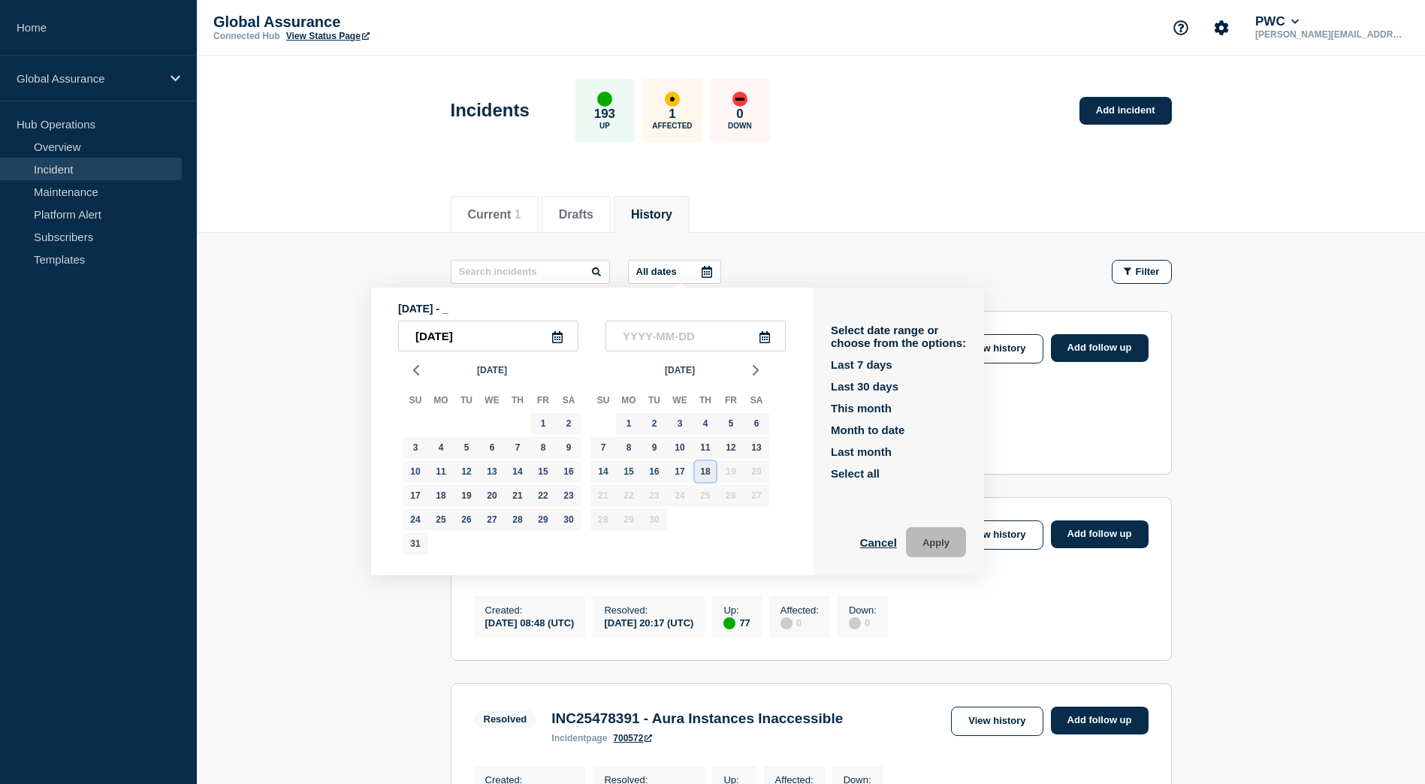
click at [711, 474] on div "18" at bounding box center [705, 471] width 21 height 21
type input "2025-09-18"
click at [941, 549] on button "Apply" at bounding box center [936, 542] width 60 height 30
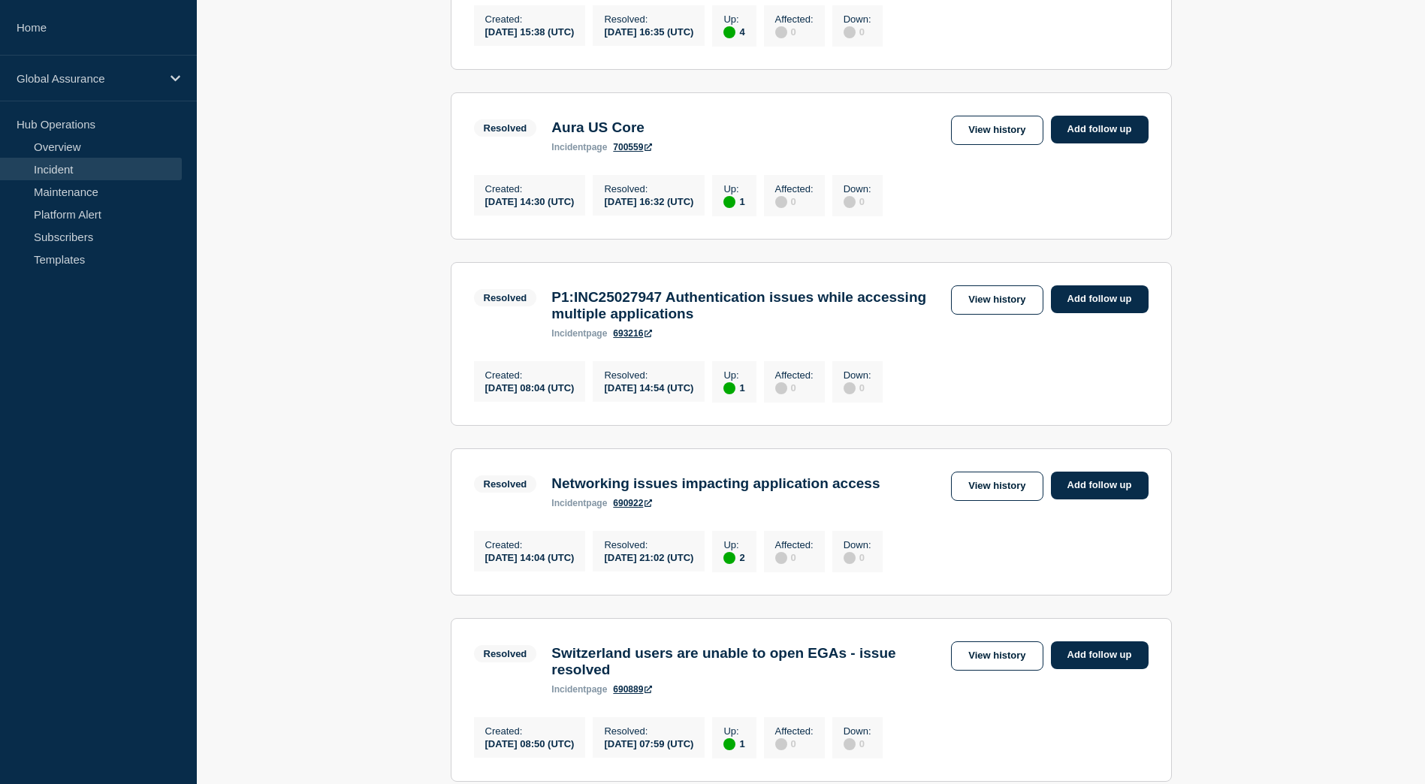
scroll to position [1127, 0]
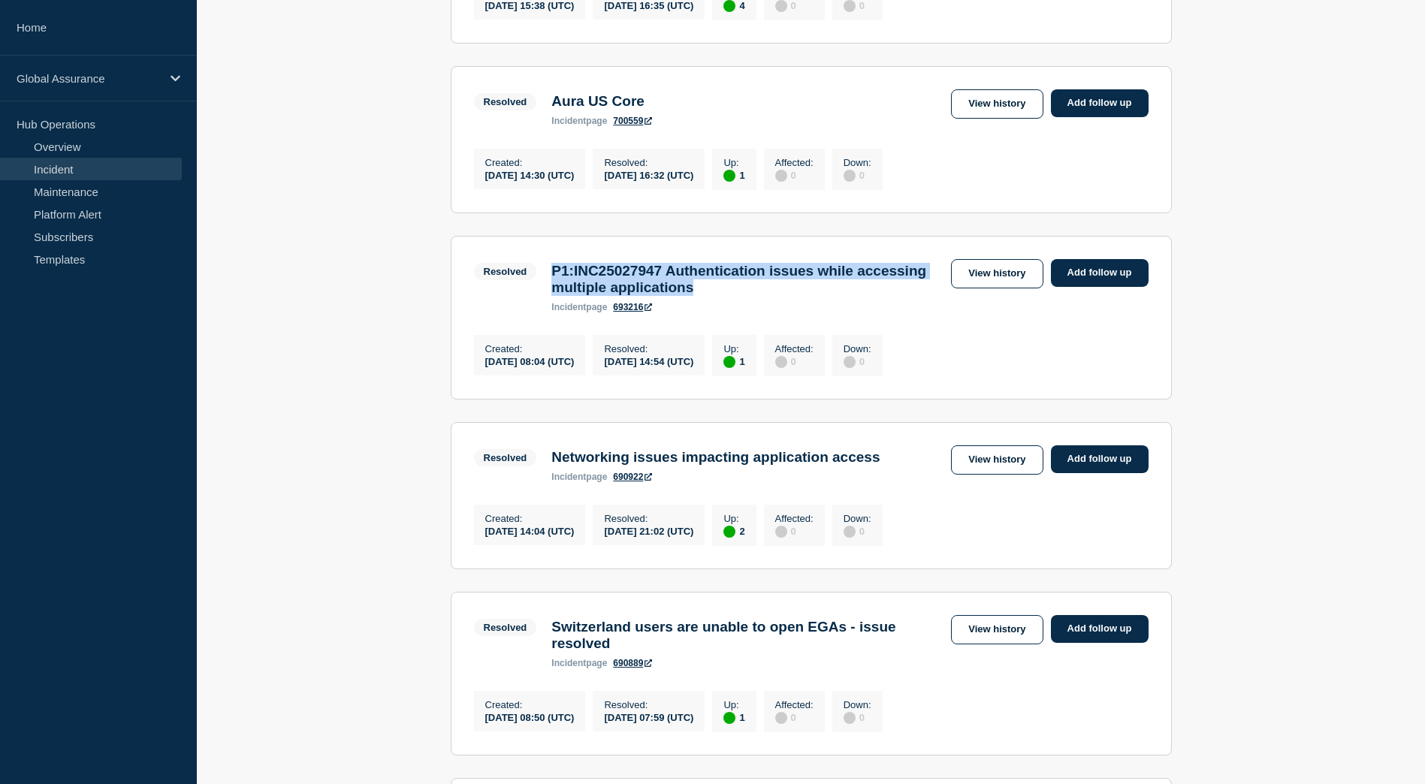
drag, startPoint x: 813, startPoint y: 372, endPoint x: 555, endPoint y: 351, distance: 258.5
click at [555, 296] on h3 "P1:INC25027947 Authentication issues while accessing multiple applications" at bounding box center [747, 279] width 392 height 33
drag, startPoint x: 555, startPoint y: 351, endPoint x: 593, endPoint y: 355, distance: 38.6
copy h3 "P1:INC25027947 Authentication issues while accessing multiple applications"
drag, startPoint x: 617, startPoint y: 452, endPoint x: 487, endPoint y: 455, distance: 130.7
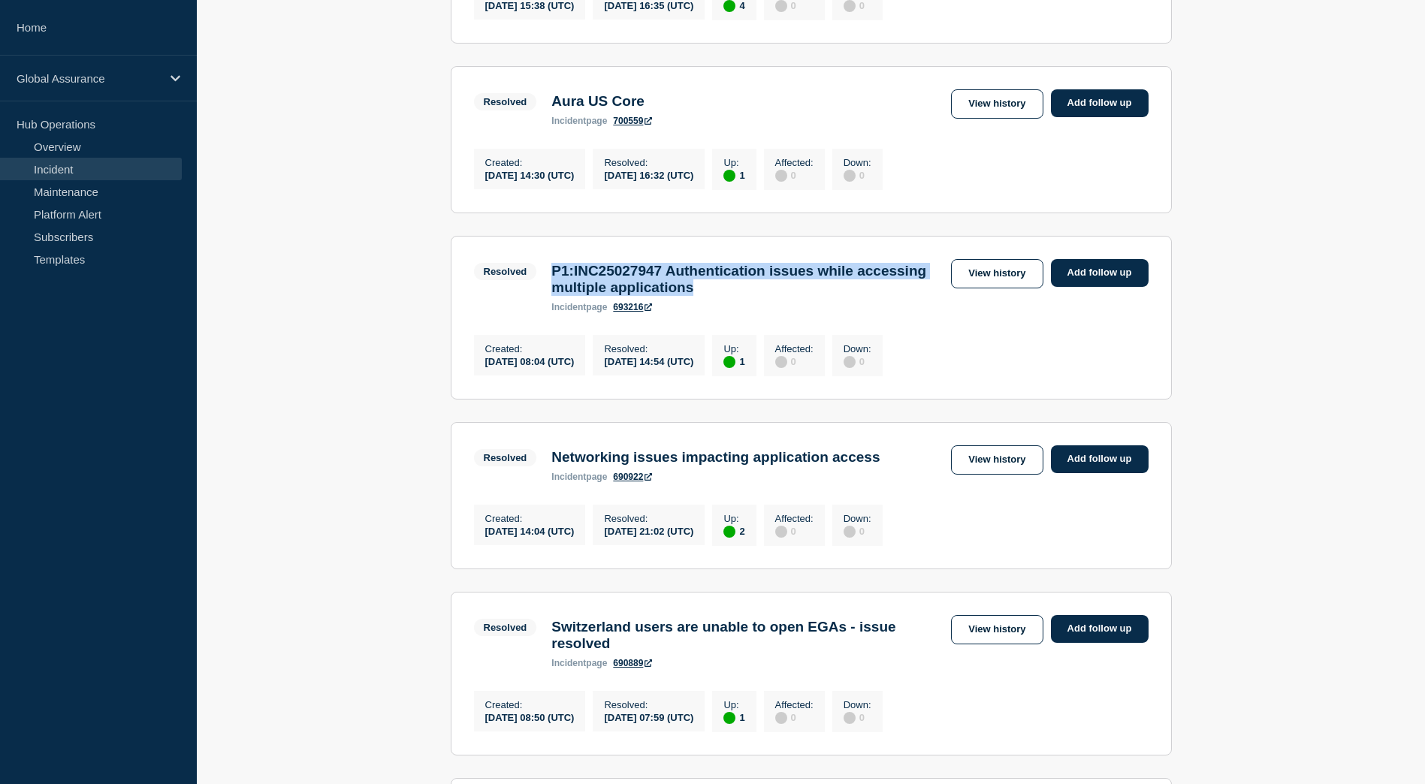
click at [487, 376] on div "Created : 2025-06-23 08:04 (UTC)" at bounding box center [530, 355] width 112 height 41
copy div "2025-06-23 08:04 (UTC)"
click at [693, 367] on div "2025-06-23 14:54 (UTC)" at bounding box center [648, 361] width 89 height 13
drag, startPoint x: 765, startPoint y: 450, endPoint x: 640, endPoint y: 435, distance: 125.6
click at [640, 376] on div "Resolved : 2025-06-23 14:54 (UTC)" at bounding box center [649, 355] width 112 height 41
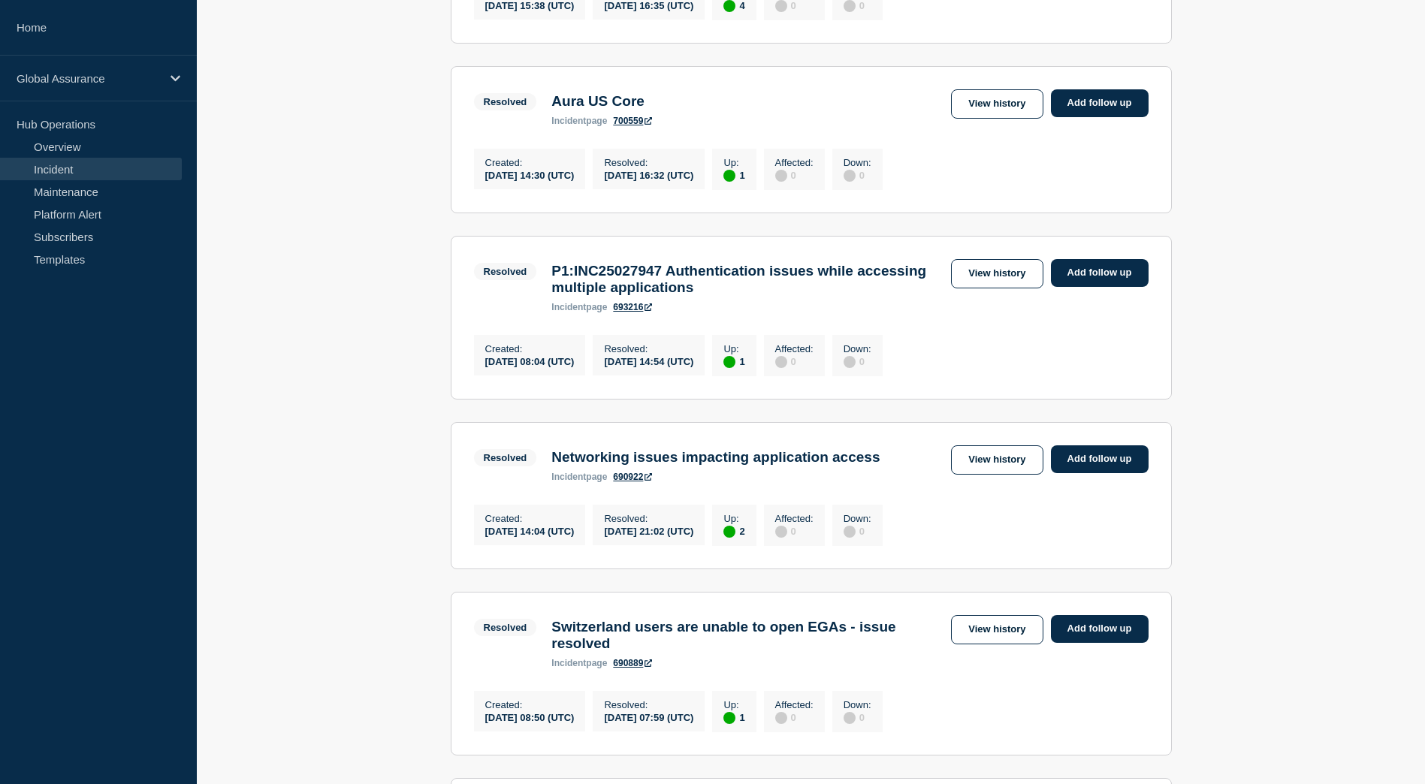
copy div "Resolved : 2025-06-23 14:54 (UTC)"
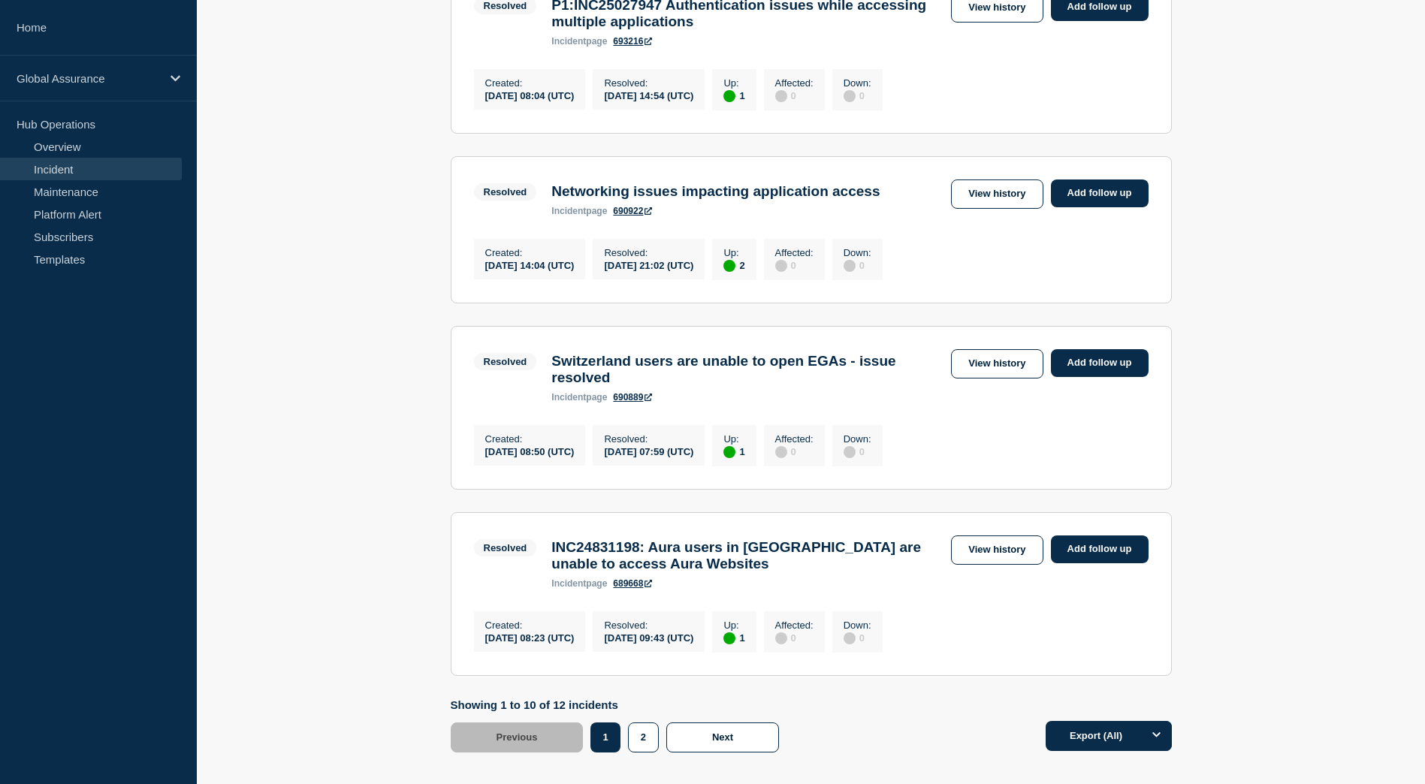
scroll to position [1427, 0]
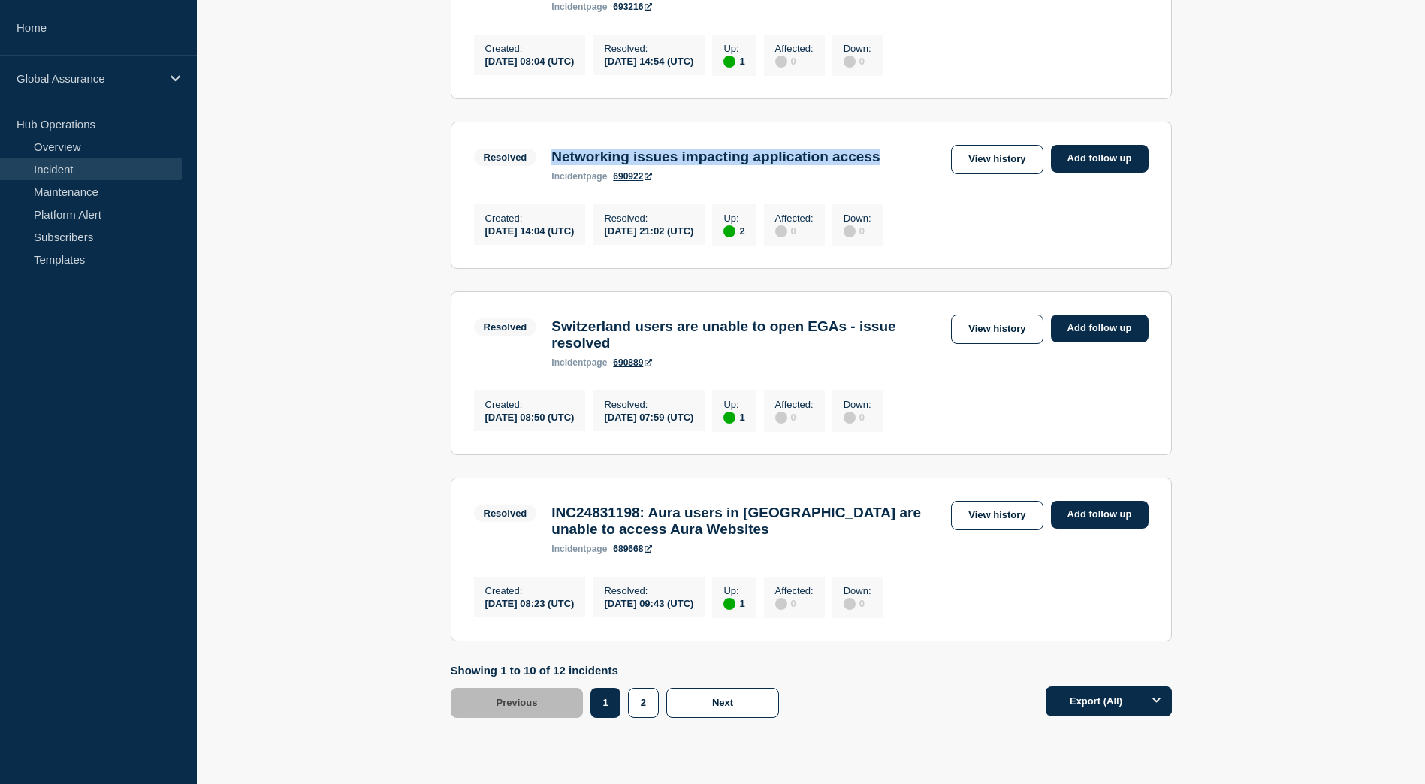
drag, startPoint x: 554, startPoint y: 249, endPoint x: 934, endPoint y: 243, distance: 380.1
click at [887, 182] on div "Networking issues impacting application access incident page 690922" at bounding box center [715, 165] width 343 height 33
copy h3 "Networking issues impacting application access"
drag, startPoint x: 617, startPoint y: 322, endPoint x: 483, endPoint y: 313, distance: 134.0
click at [483, 245] on div "Created : 2025-06-10 14:04 (UTC)" at bounding box center [530, 224] width 112 height 41
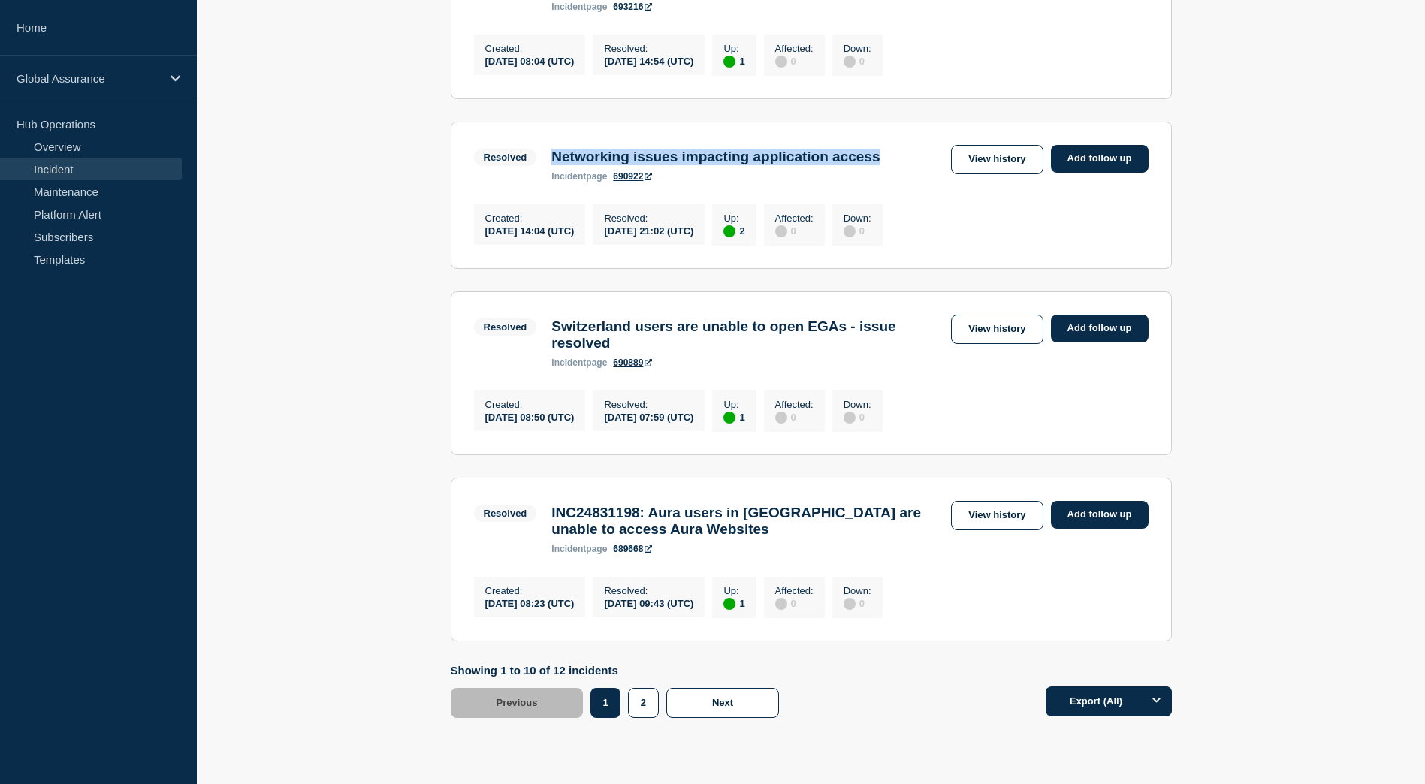
drag, startPoint x: 765, startPoint y: 327, endPoint x: 638, endPoint y: 310, distance: 128.1
click at [638, 245] on div "Resolved : 2025-06-12 21:02 (UTC)" at bounding box center [649, 224] width 112 height 41
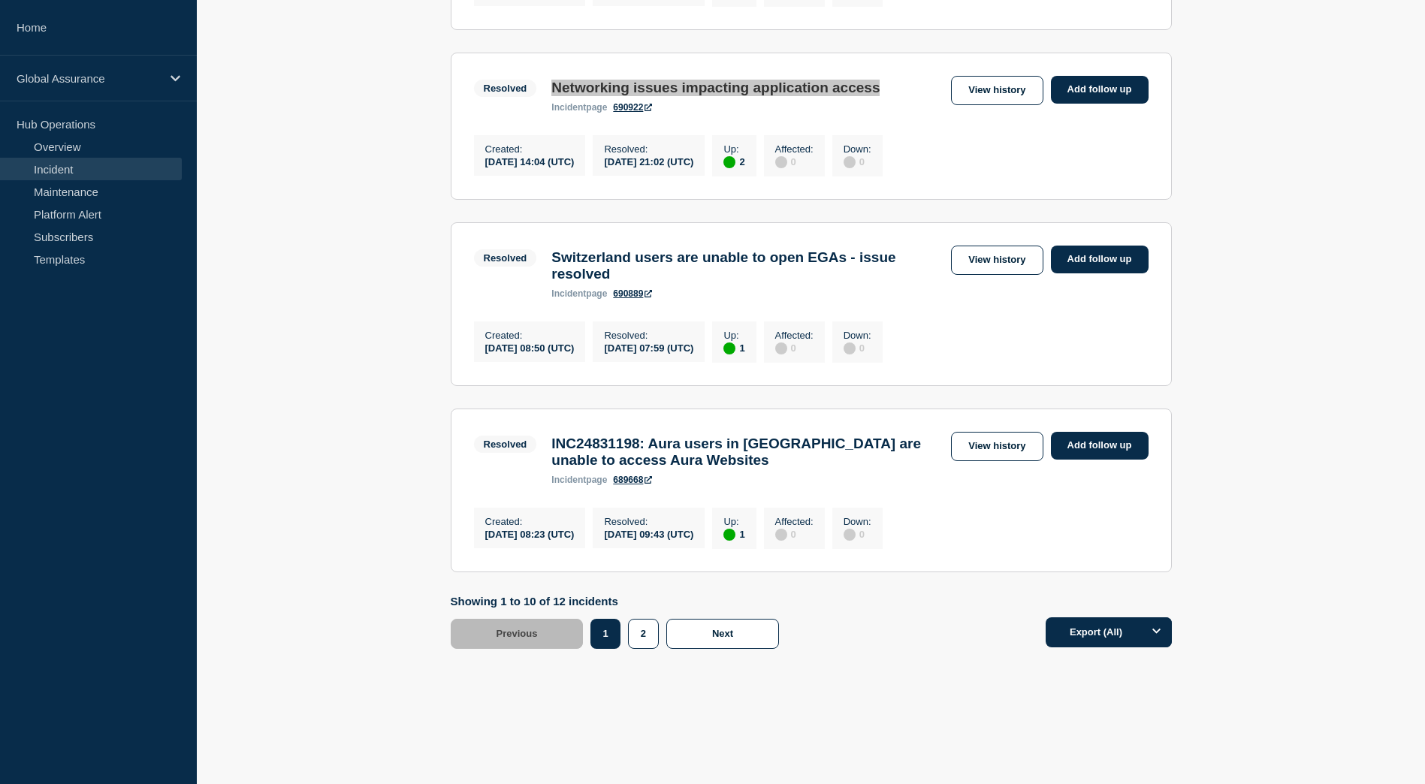
scroll to position [1608, 0]
click at [632, 632] on button "2" at bounding box center [643, 634] width 31 height 30
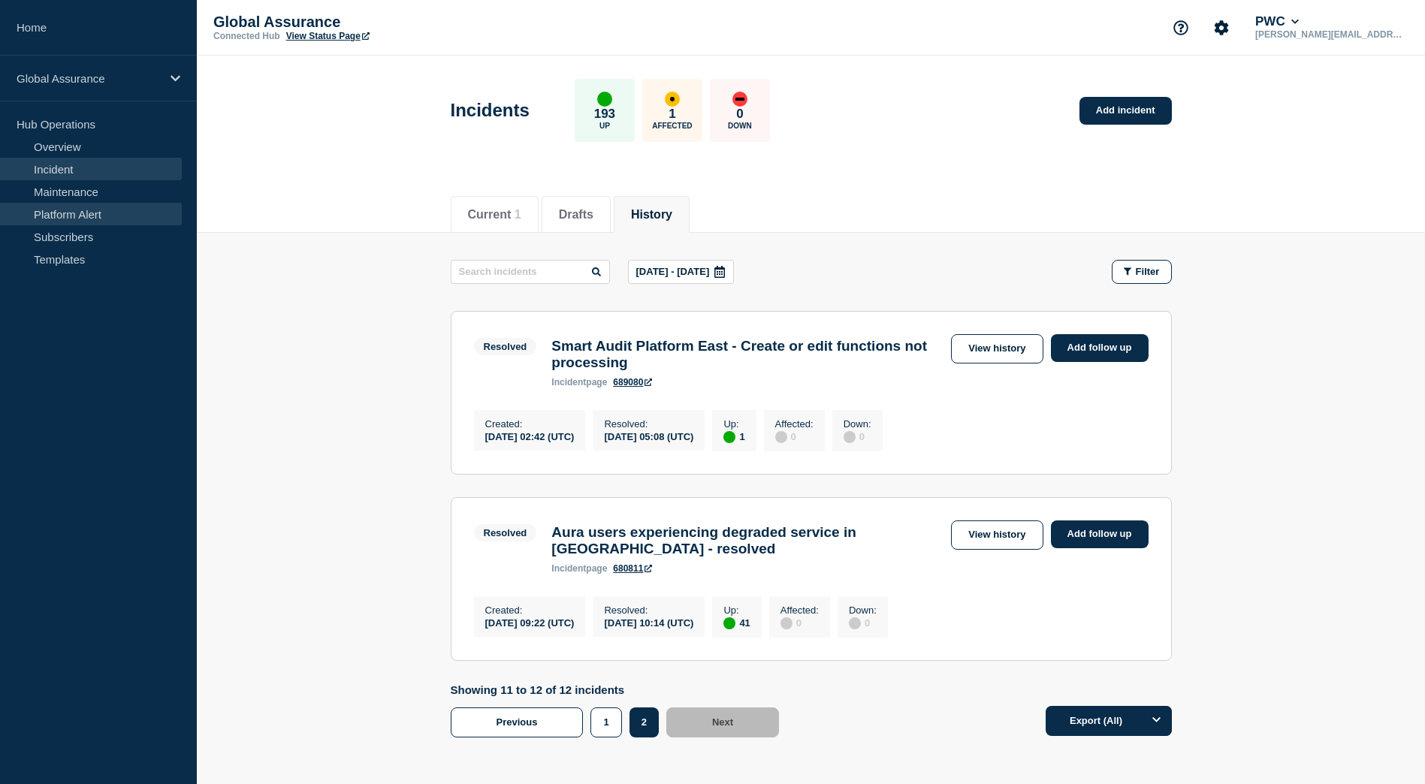
click at [94, 207] on link "Platform Alert" at bounding box center [91, 214] width 182 height 23
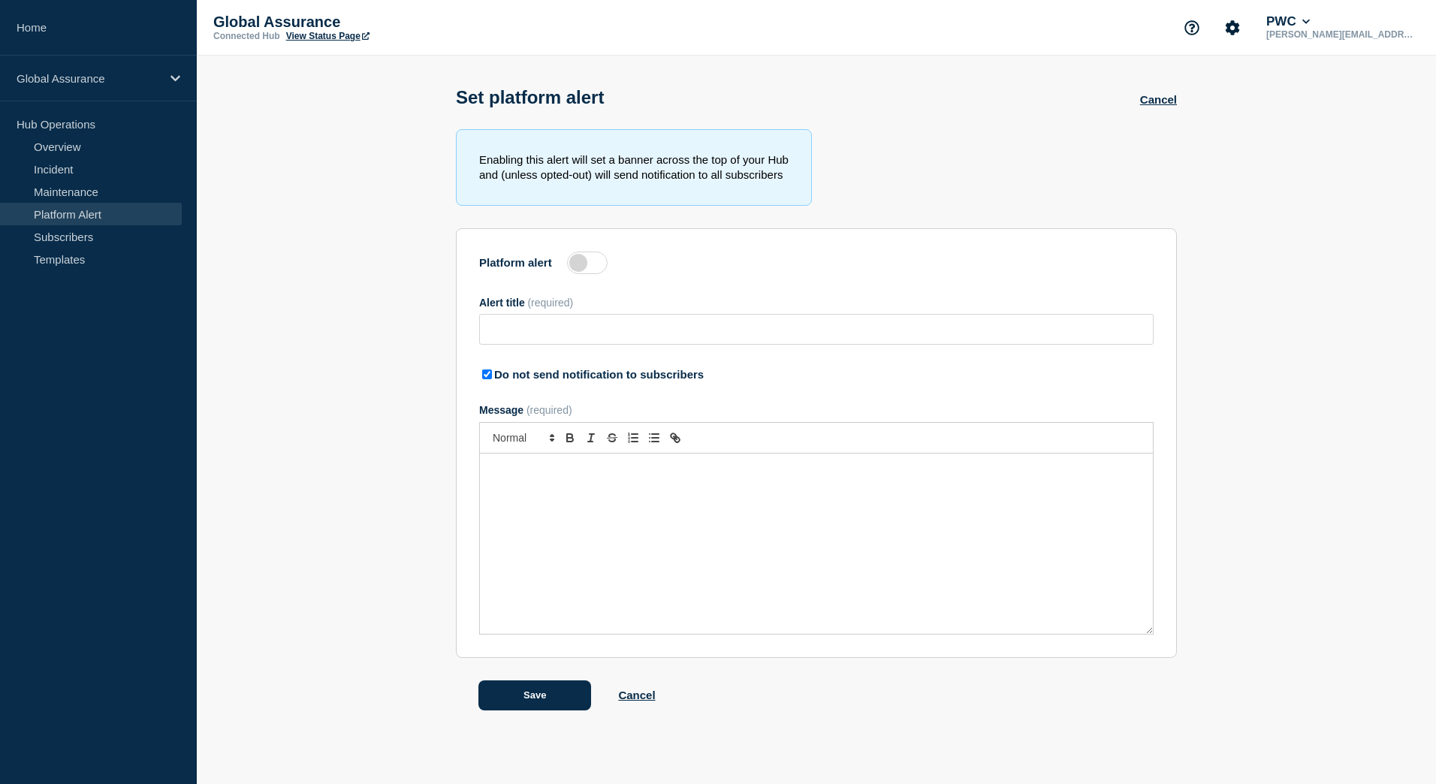
type input "Pendo for External Communications"
checkbox input "true"
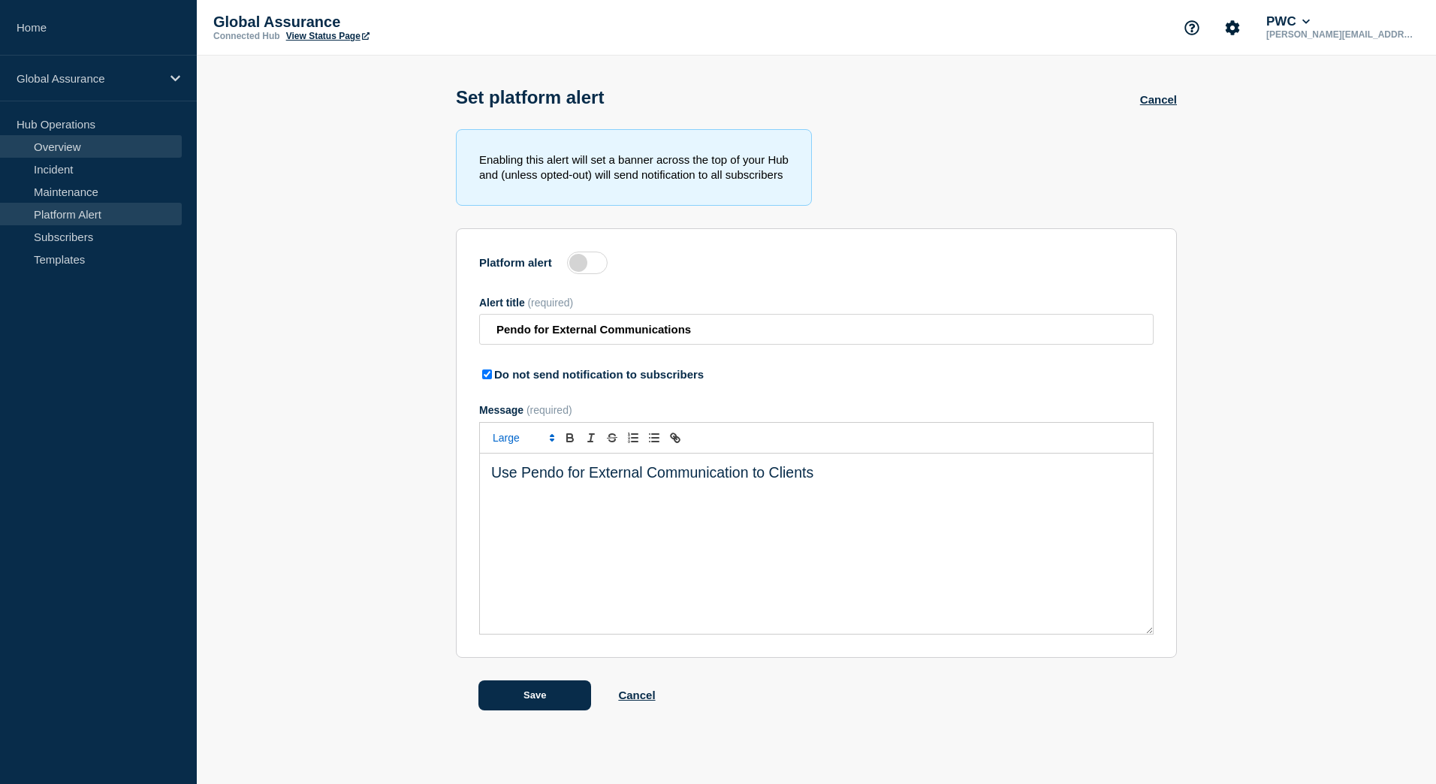
click at [55, 141] on link "Overview" at bounding box center [91, 146] width 182 height 23
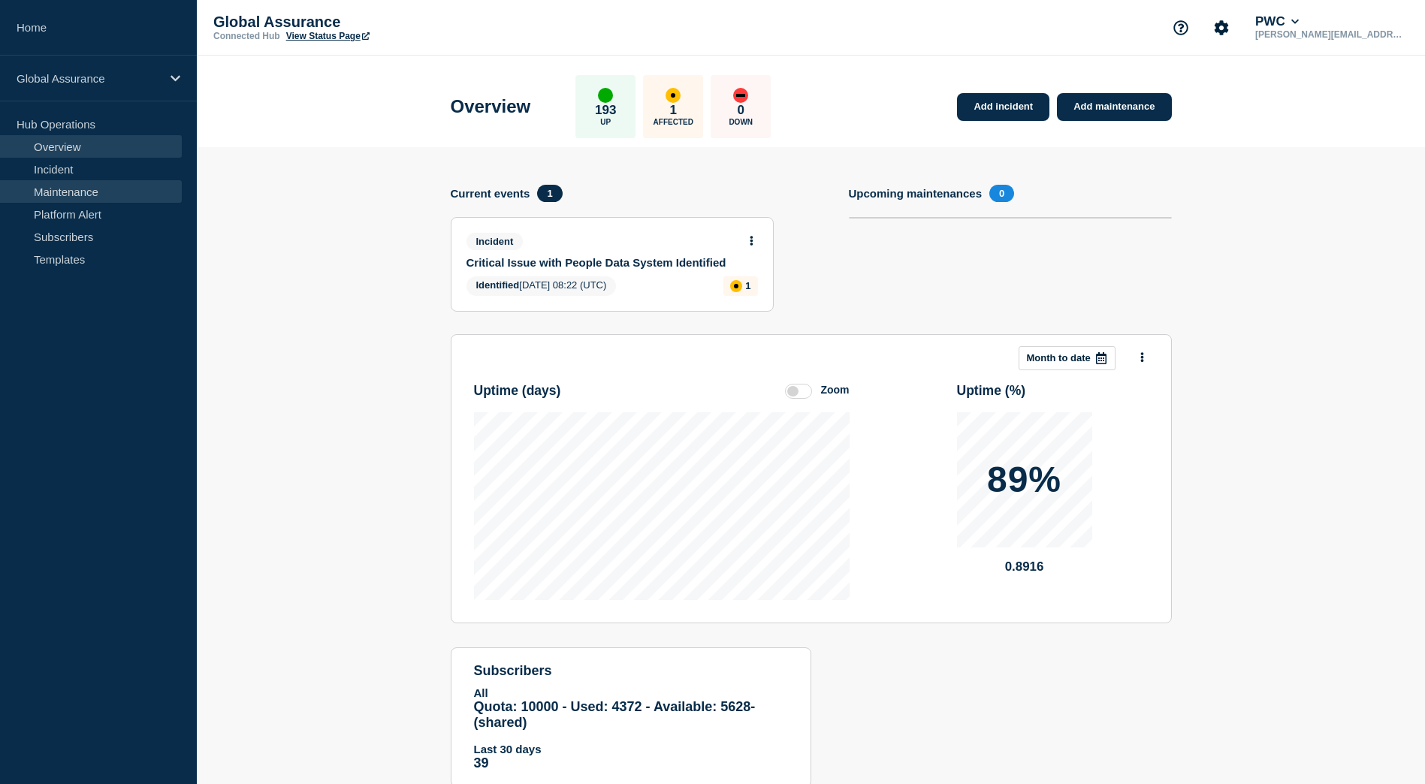
click at [75, 192] on link "Maintenance" at bounding box center [91, 191] width 182 height 23
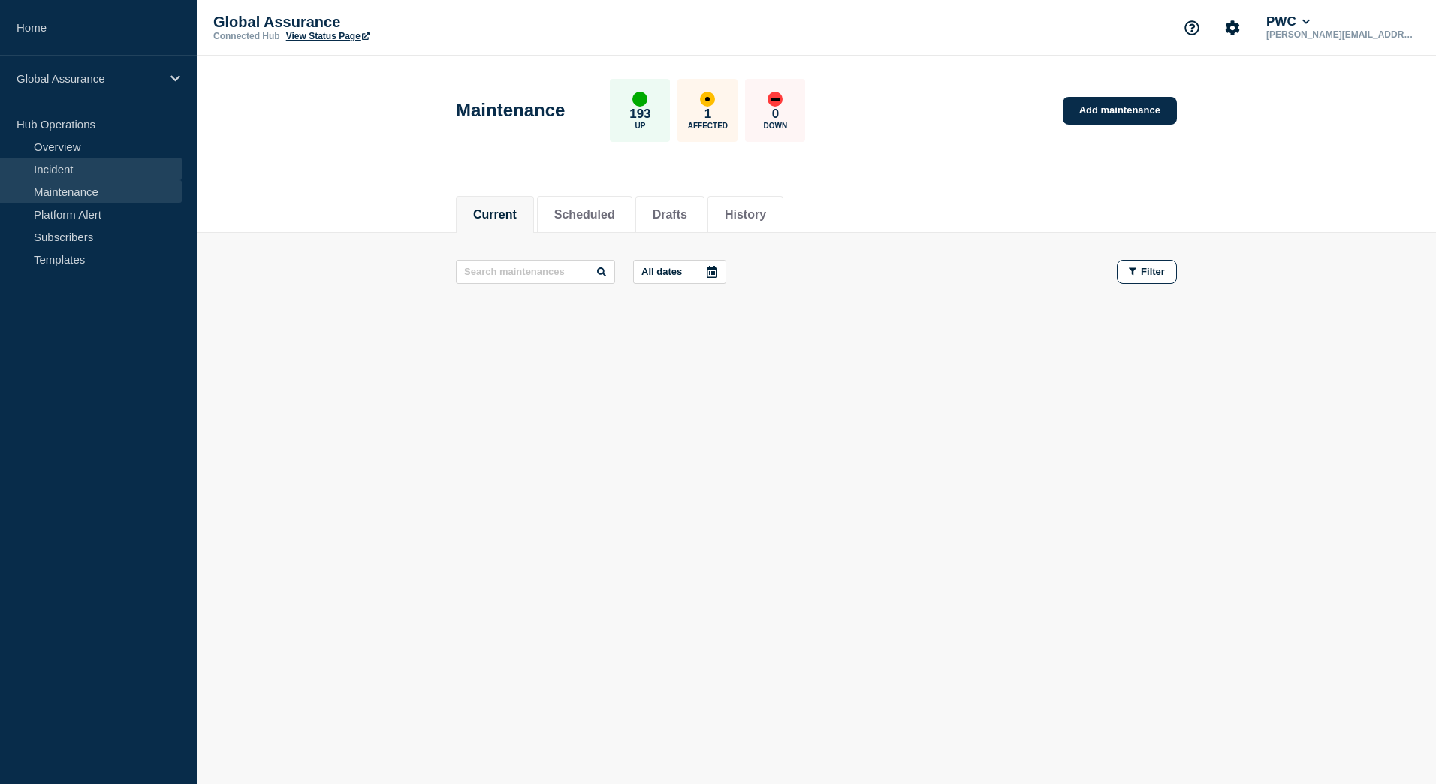
click at [68, 169] on link "Incident" at bounding box center [91, 169] width 182 height 23
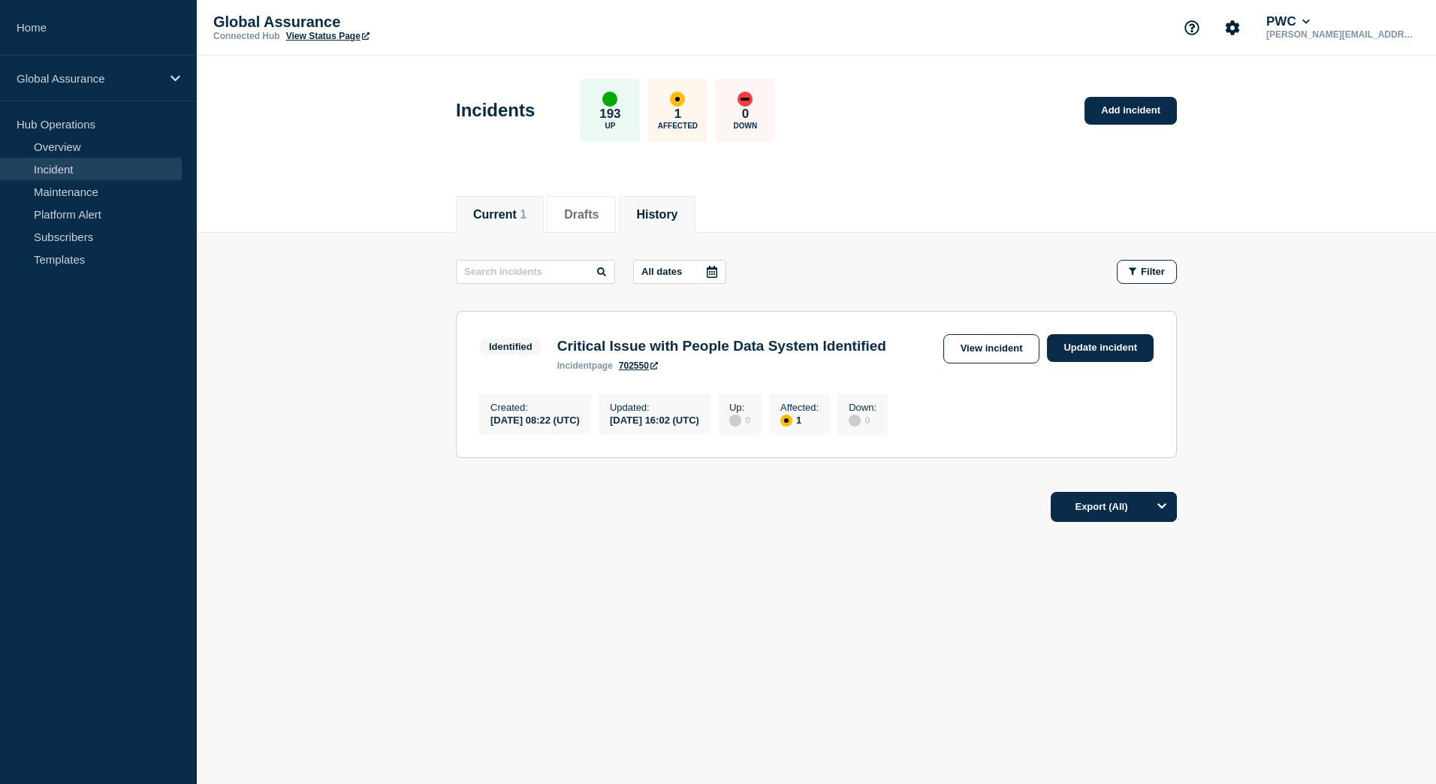
click at [665, 222] on li "History" at bounding box center [657, 214] width 76 height 37
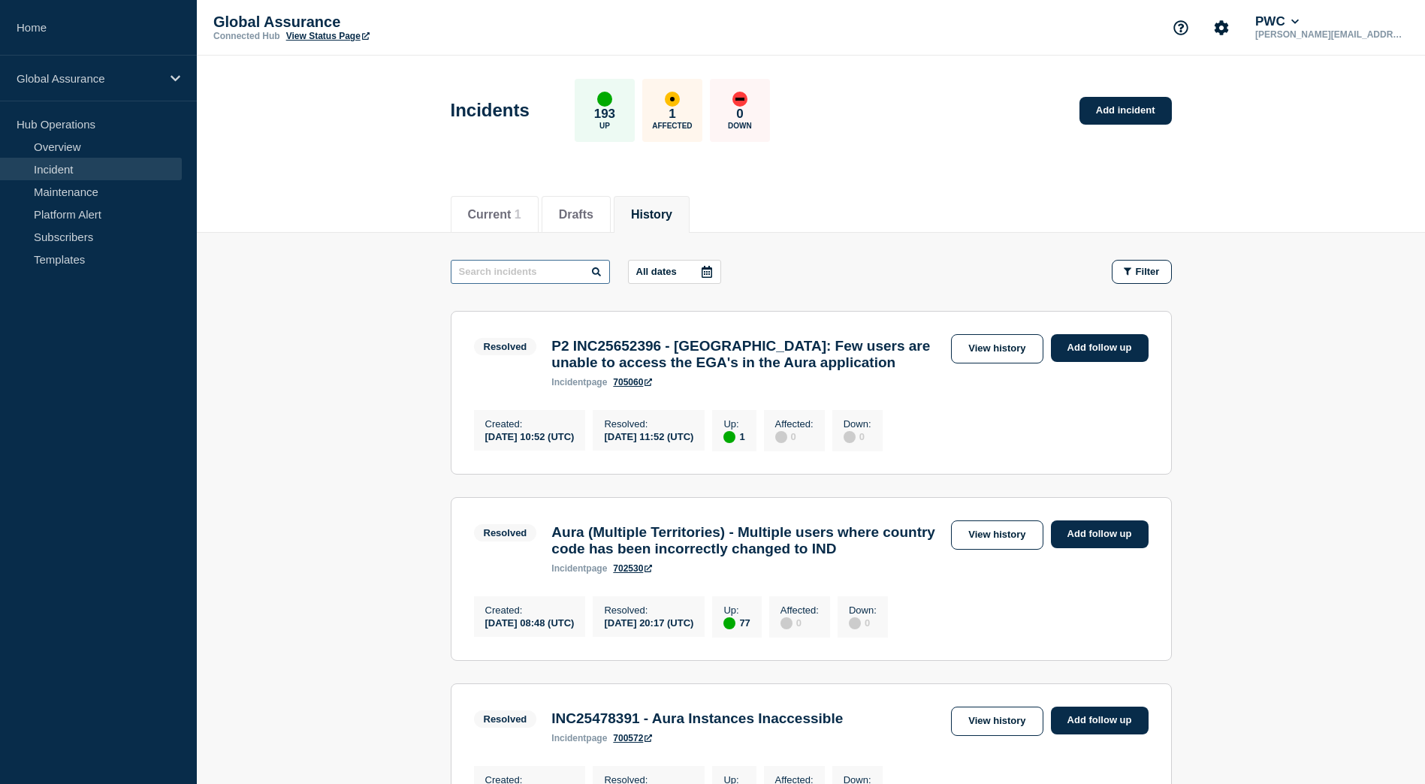
click at [487, 276] on input "text" at bounding box center [530, 272] width 159 height 24
paste input "Networking issues impacting application access"
type input "Networking issues impacting application access"
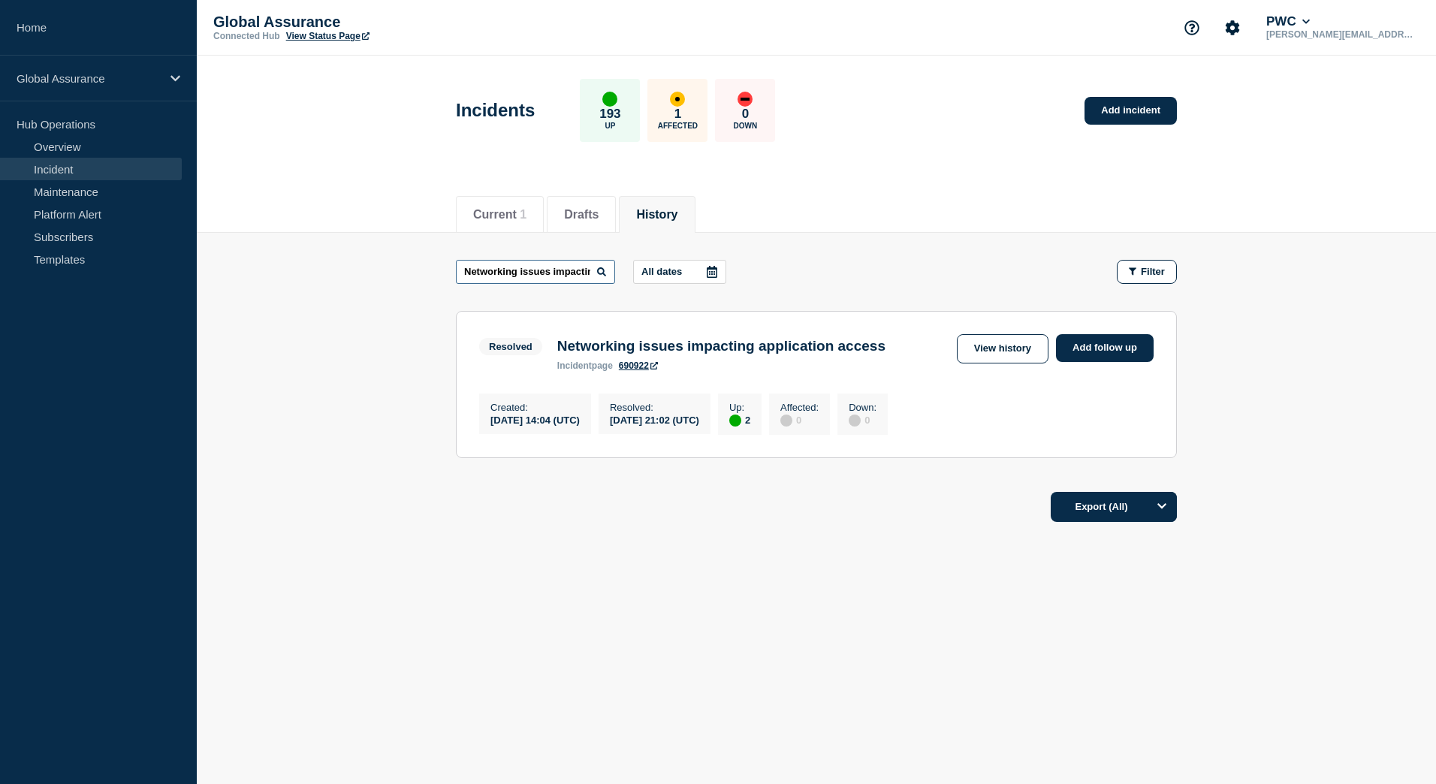
scroll to position [0, 95]
click at [991, 349] on link "View history" at bounding box center [1003, 348] width 92 height 29
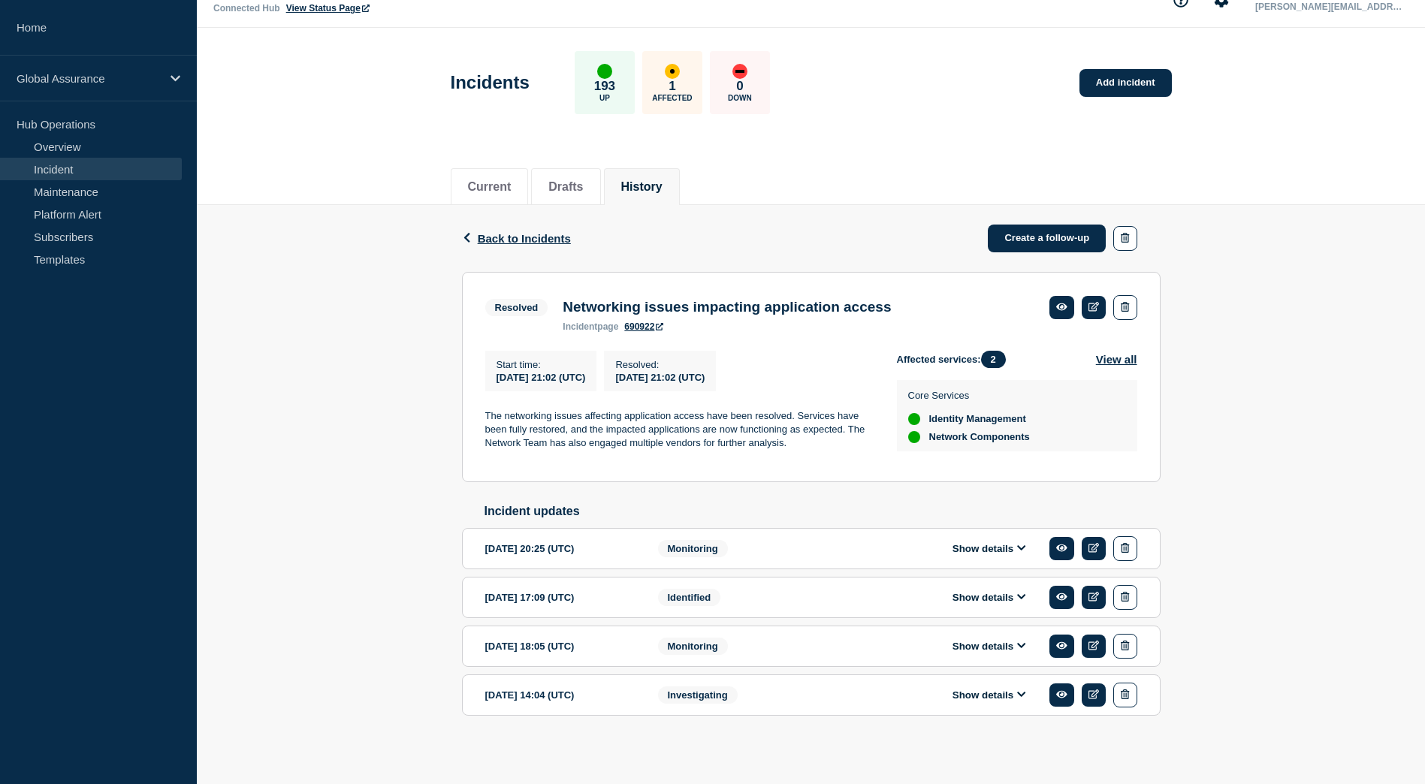
scroll to position [40, 0]
click at [1007, 693] on button "Show details" at bounding box center [989, 693] width 83 height 13
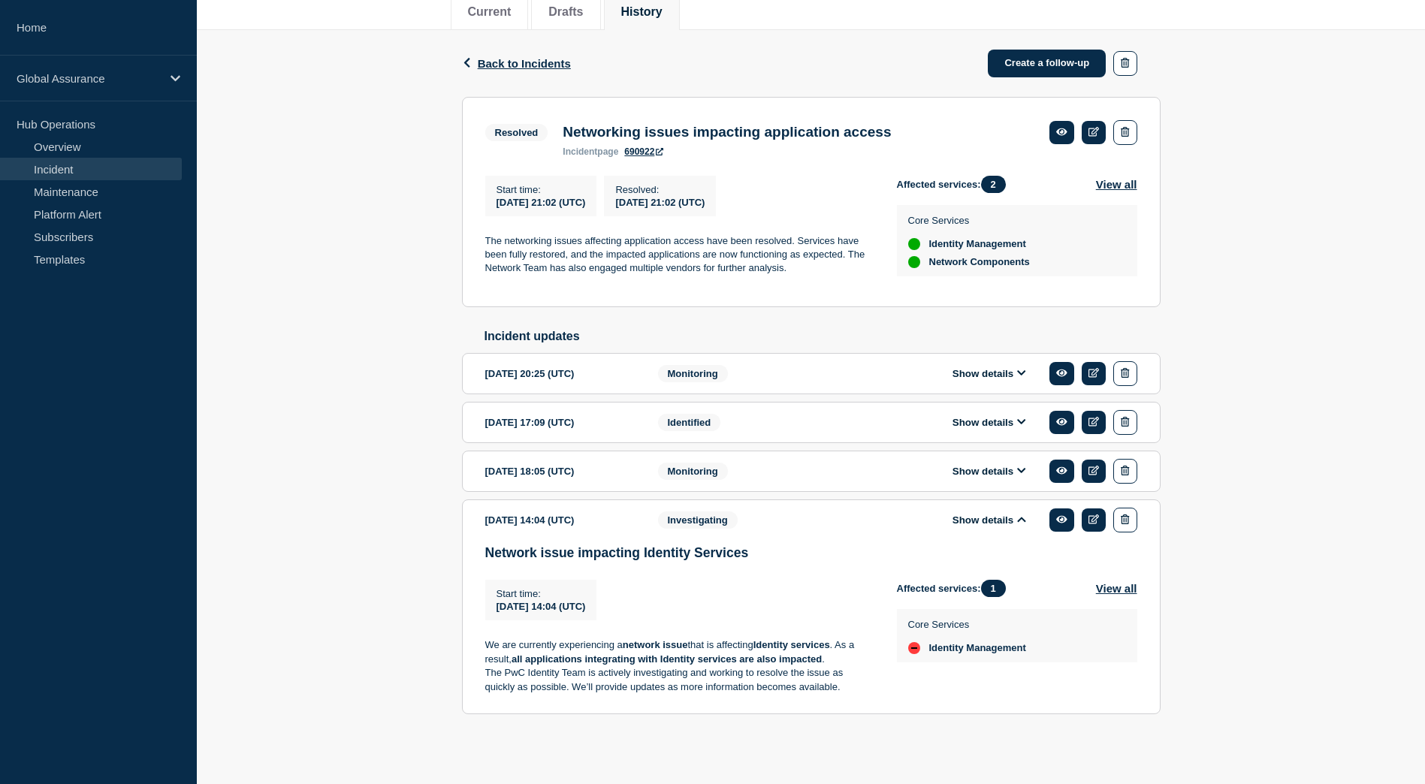
scroll to position [216, 0]
click at [978, 469] on button "Show details" at bounding box center [989, 471] width 83 height 13
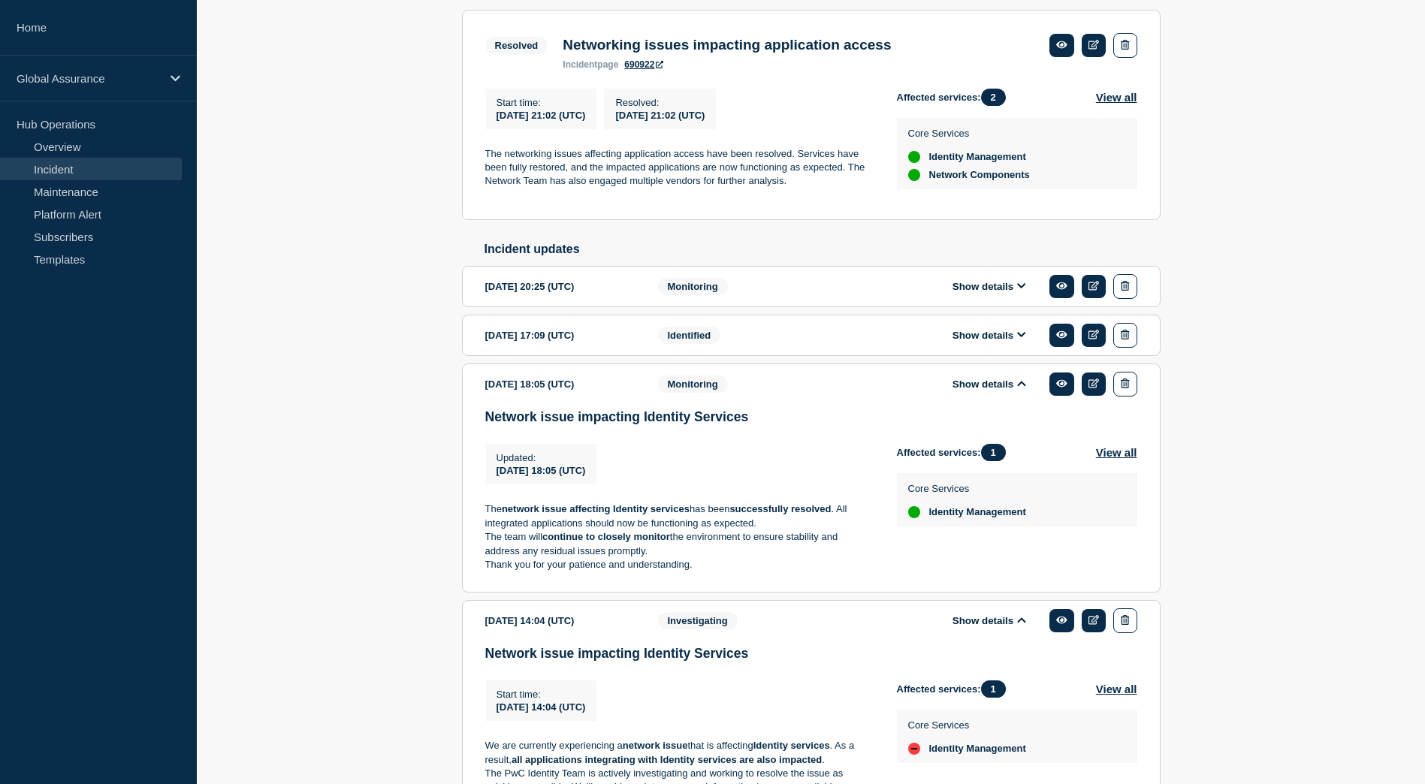
scroll to position [255, 0]
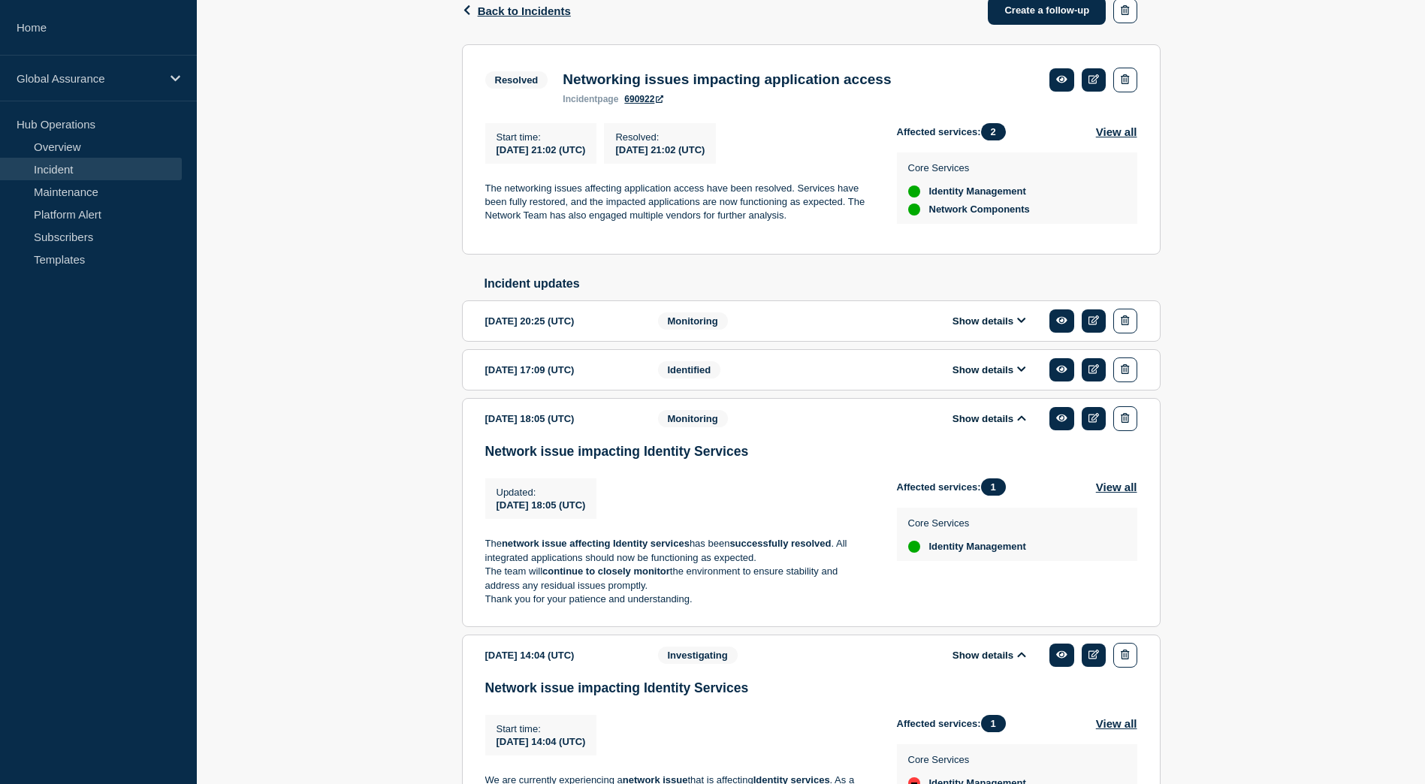
click at [994, 376] on button "Show details" at bounding box center [989, 370] width 83 height 13
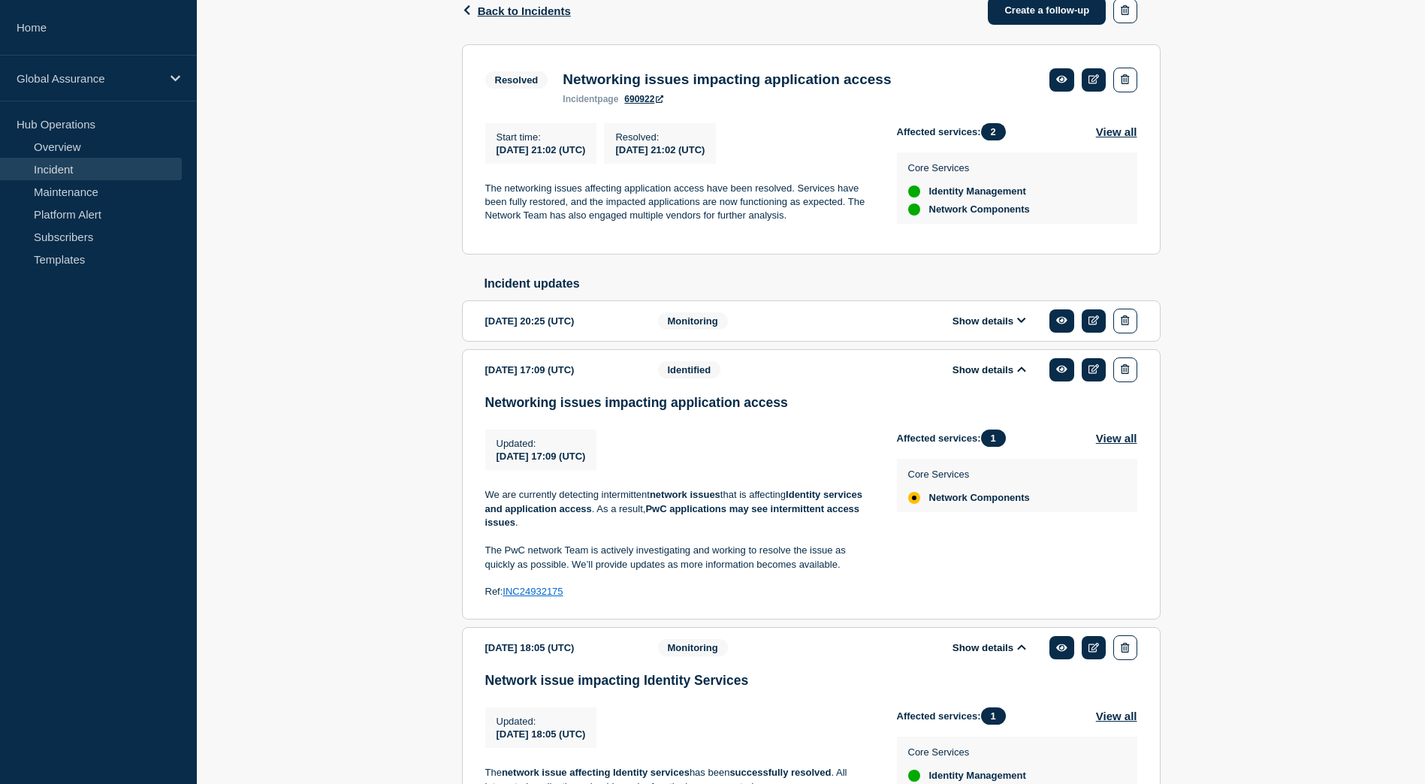
click at [989, 327] on button "Show details" at bounding box center [989, 321] width 83 height 13
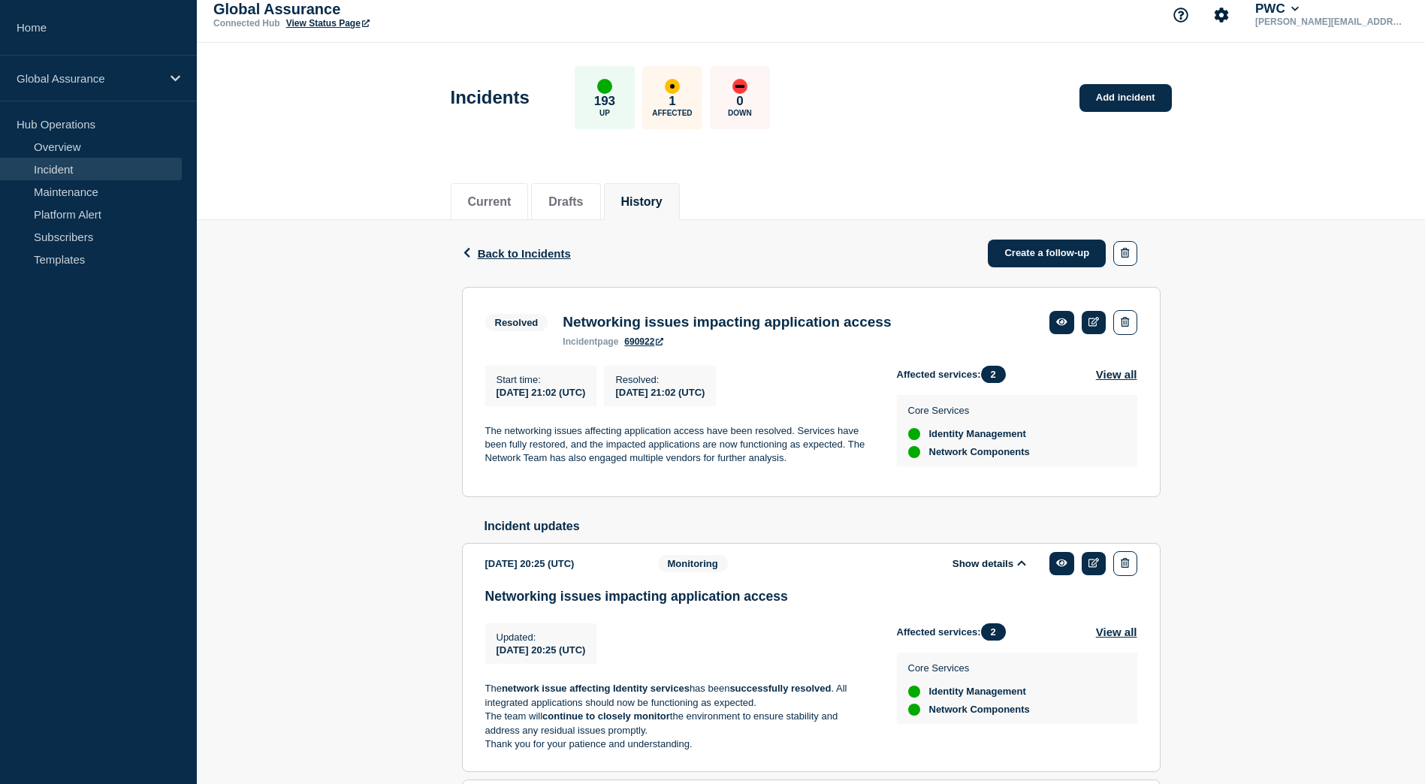
scroll to position [0, 0]
